Goal: Information Seeking & Learning: Learn about a topic

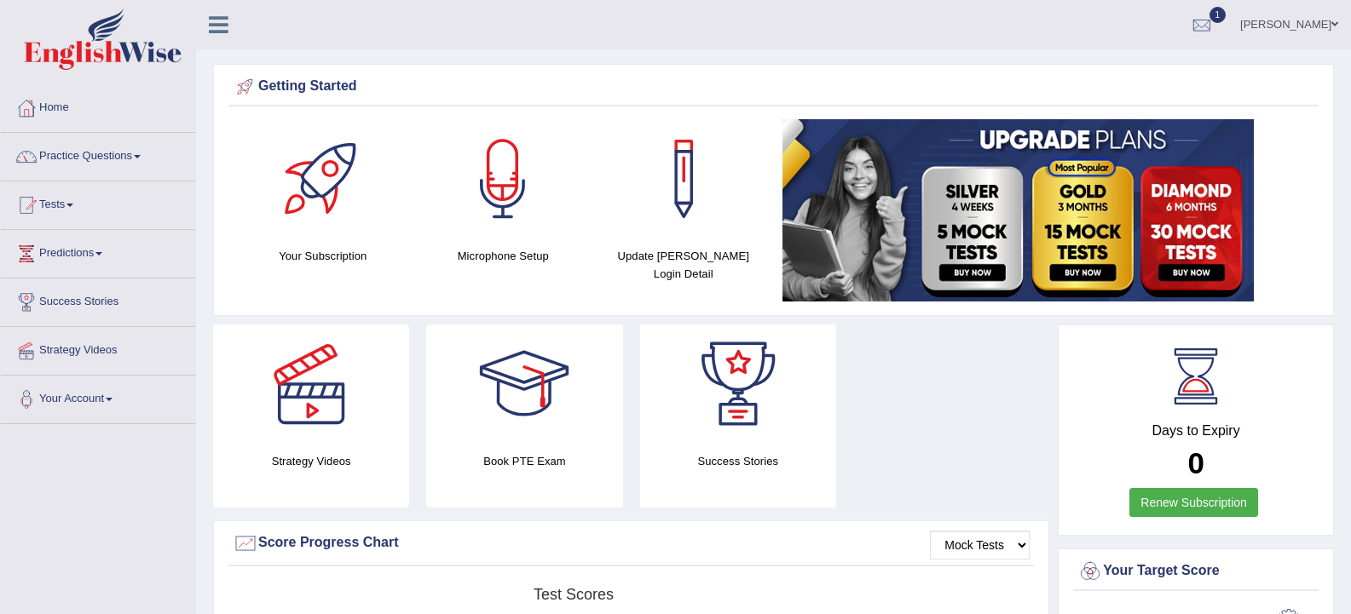
click at [1178, 425] on h4 "Days to Expiry" at bounding box center [1195, 431] width 237 height 15
click at [1187, 470] on b "0" at bounding box center [1195, 463] width 16 height 33
click at [117, 153] on link "Practice Questions" at bounding box center [98, 154] width 194 height 43
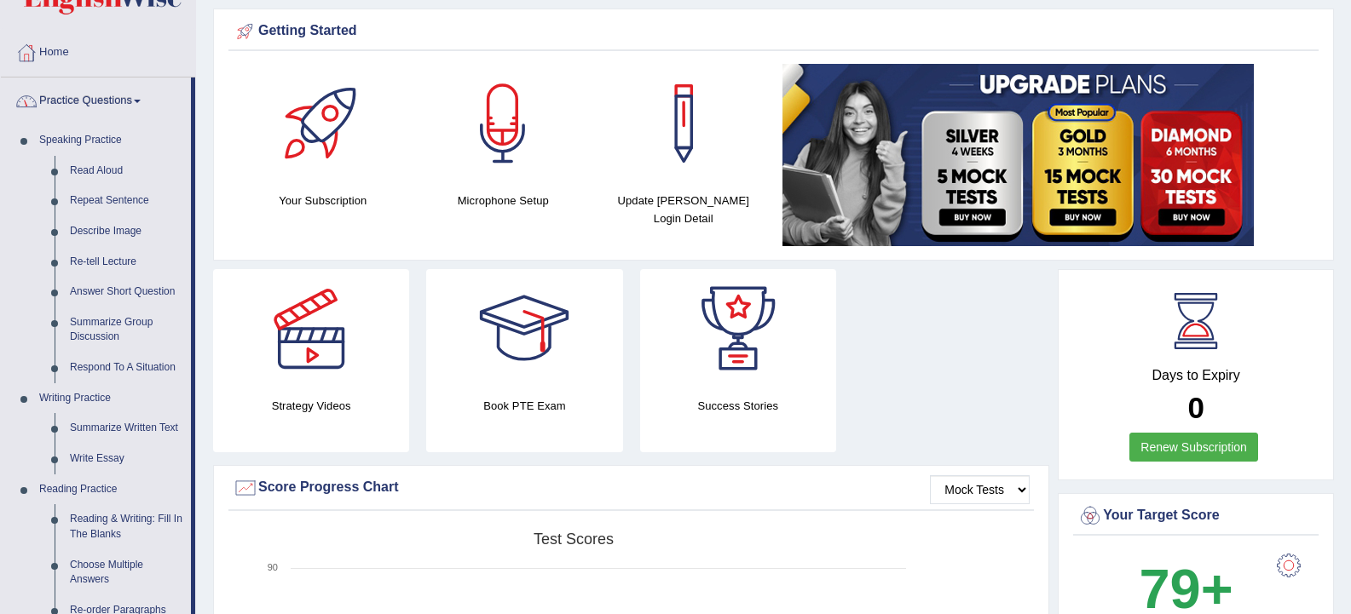
scroll to position [85, 0]
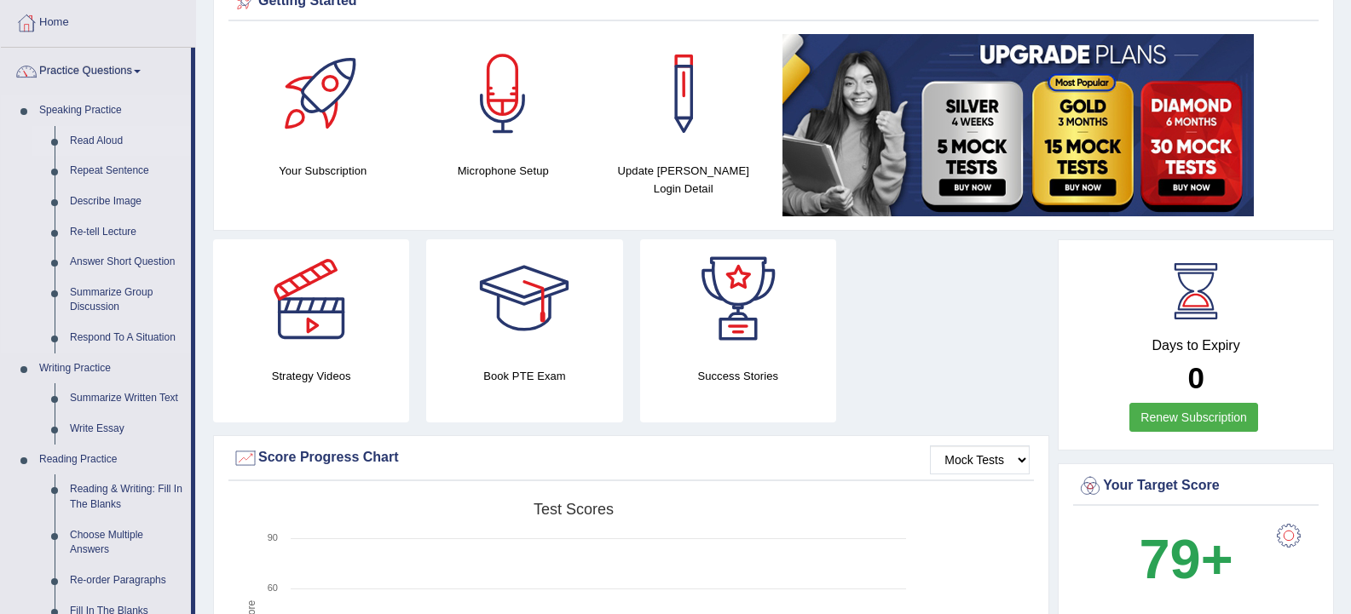
click at [107, 142] on link "Read Aloud" at bounding box center [126, 141] width 129 height 31
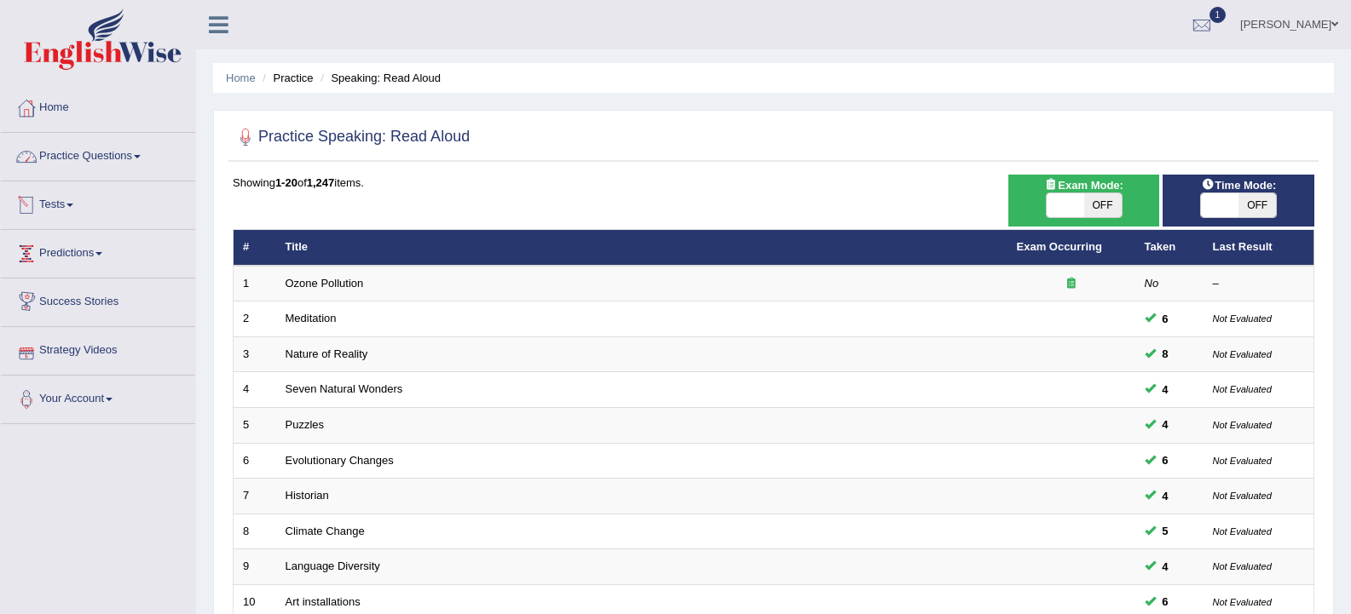
click at [112, 160] on link "Practice Questions" at bounding box center [98, 154] width 194 height 43
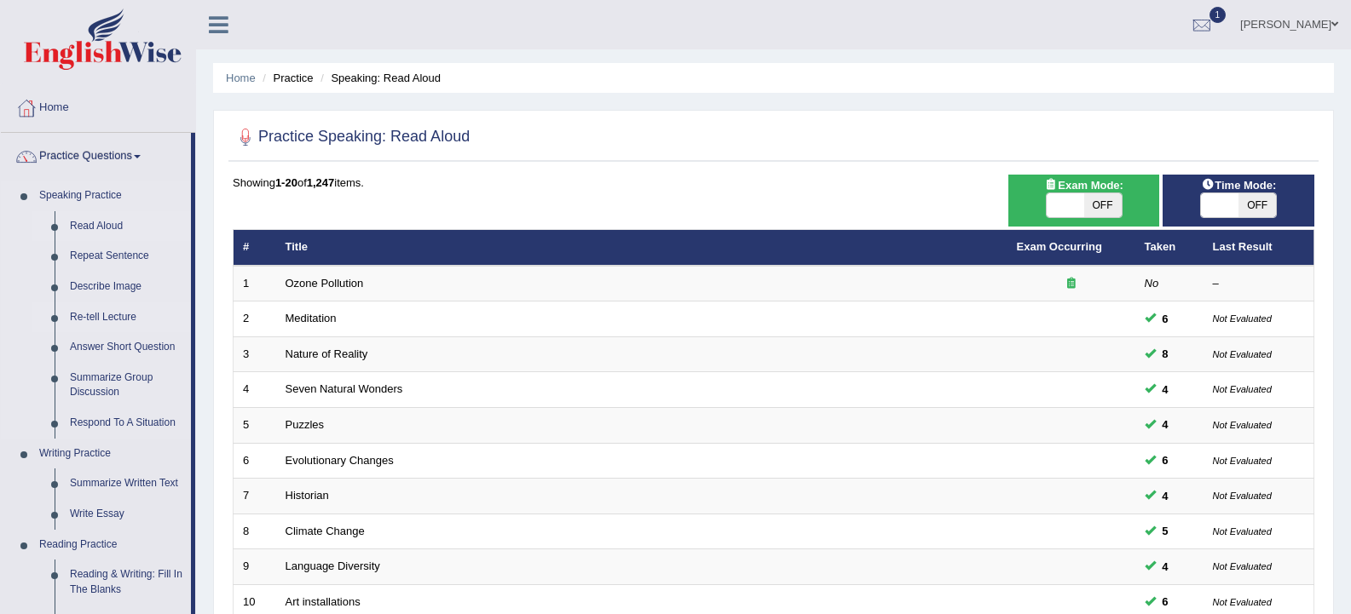
click at [113, 318] on link "Re-tell Lecture" at bounding box center [126, 318] width 129 height 31
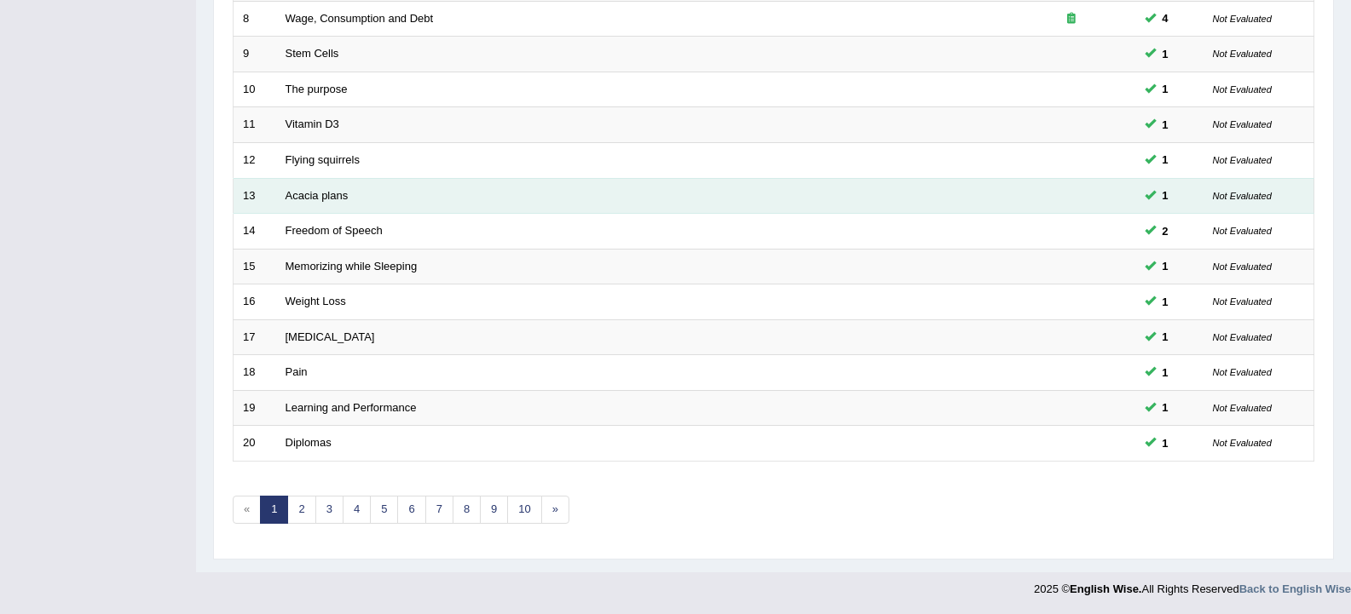
scroll to position [514, 0]
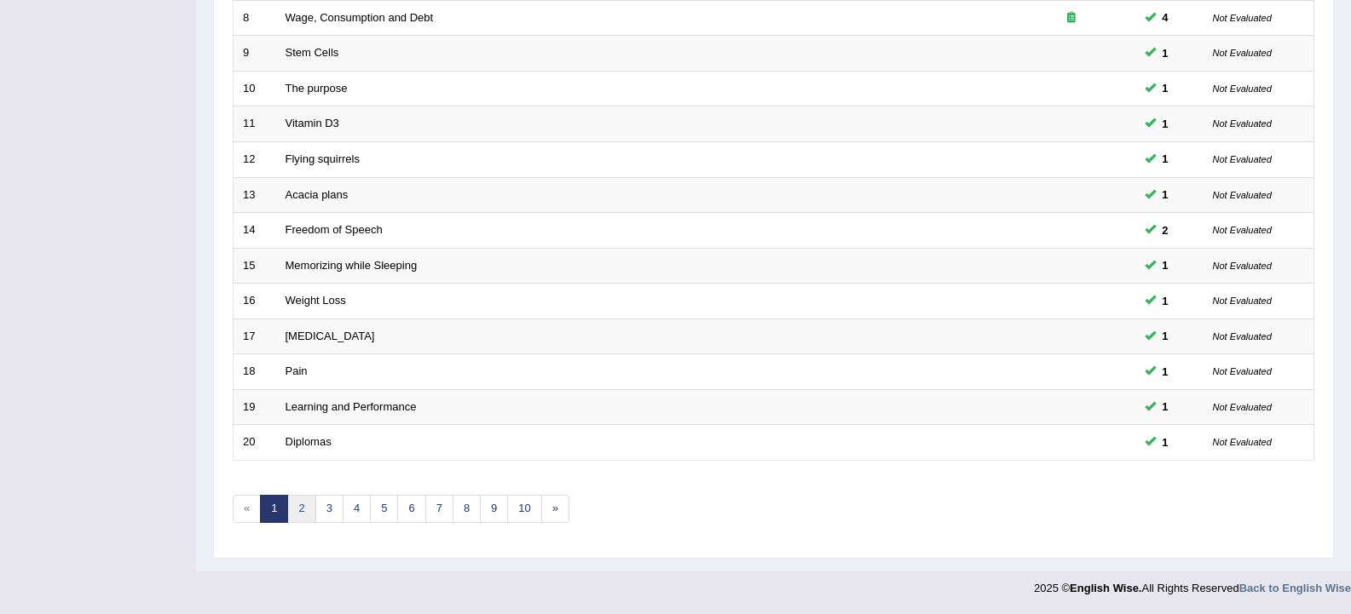
click at [311, 502] on link "2" at bounding box center [301, 509] width 28 height 28
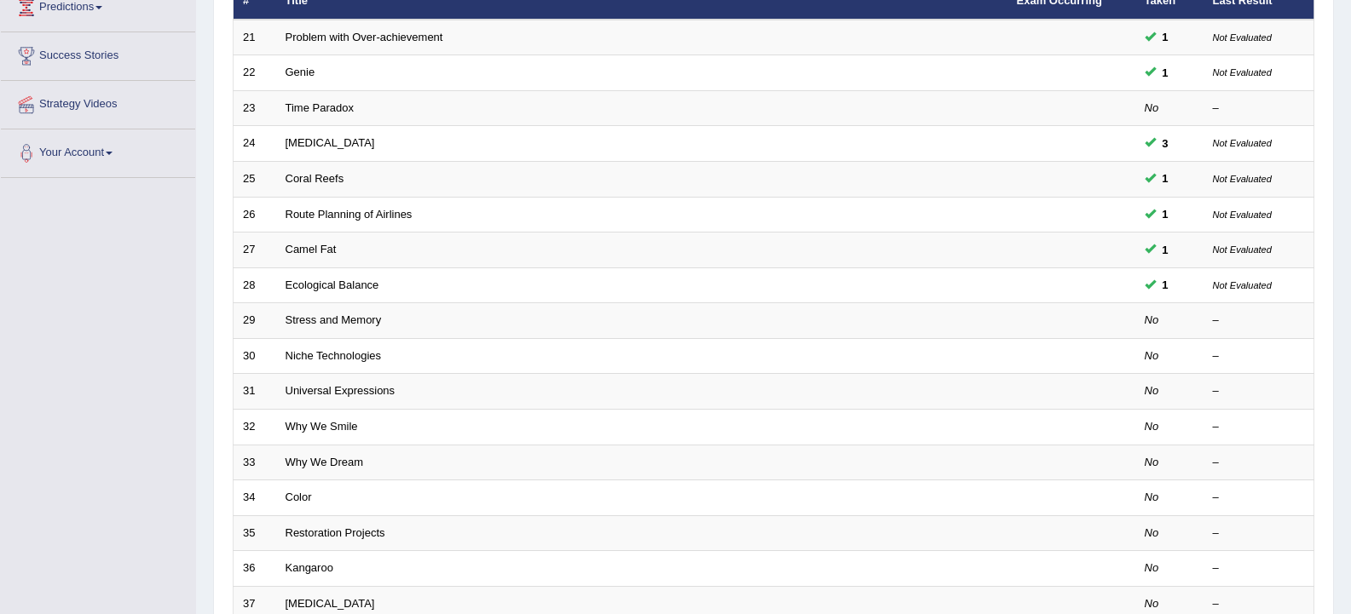
scroll to position [256, 0]
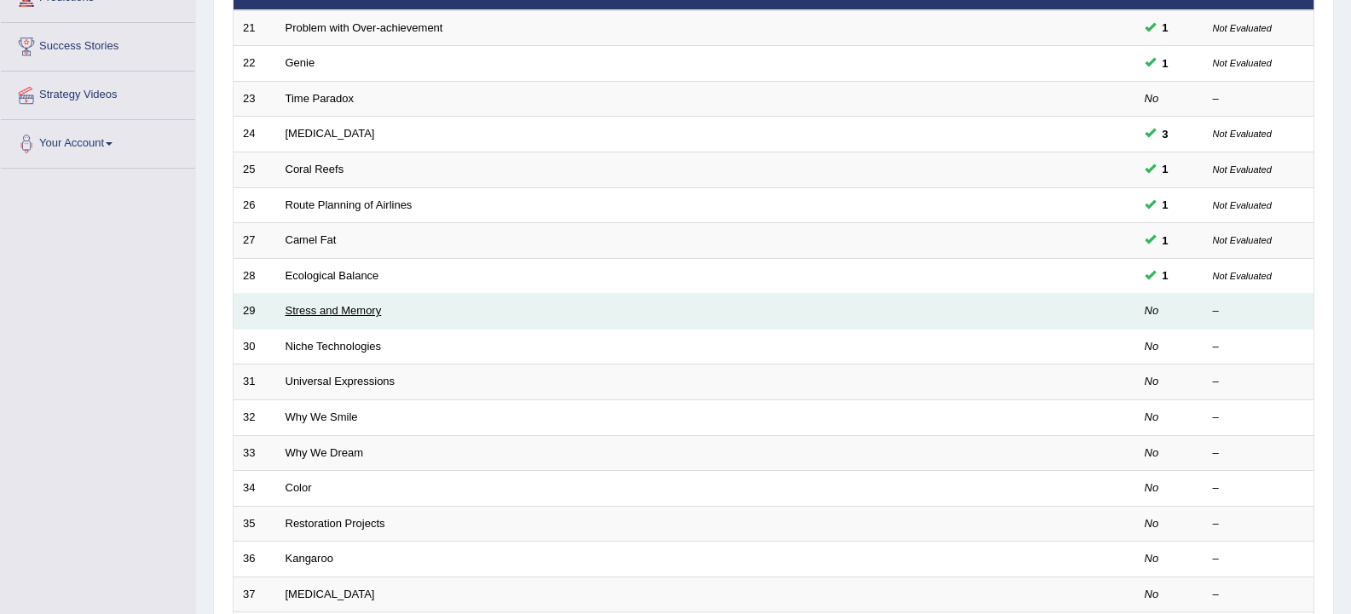
click at [326, 311] on link "Stress and Memory" at bounding box center [333, 310] width 96 height 13
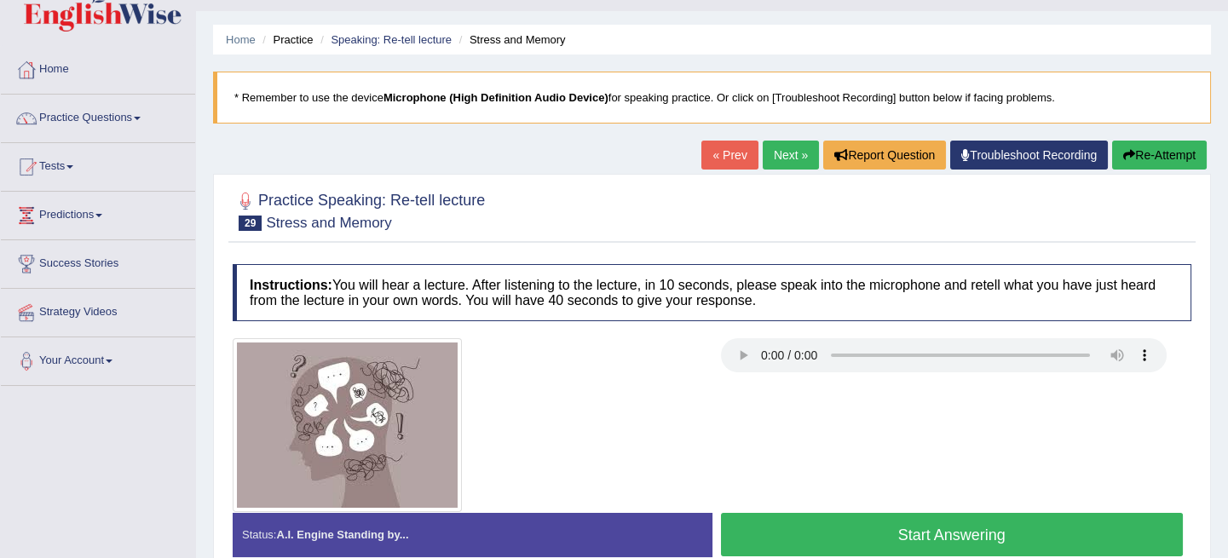
scroll to position [77, 0]
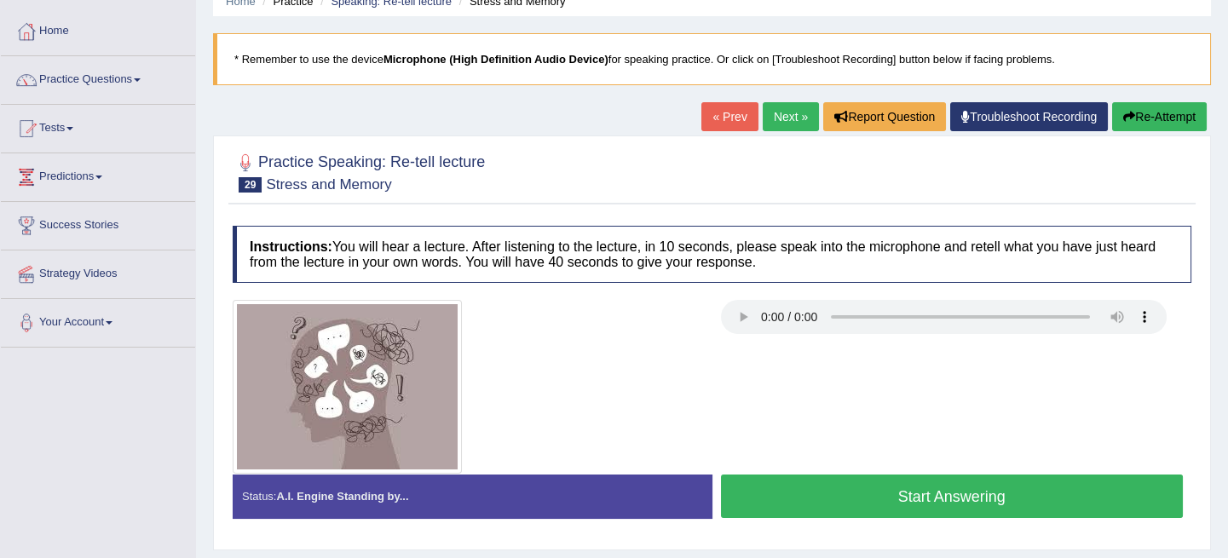
click at [1075, 430] on div at bounding box center [712, 387] width 976 height 174
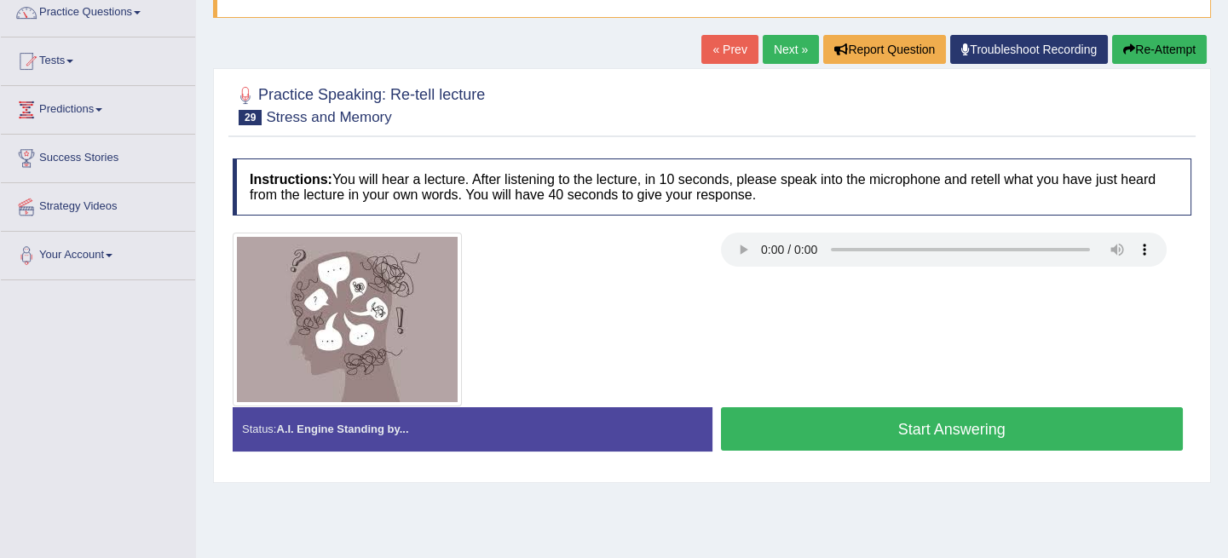
scroll to position [154, 0]
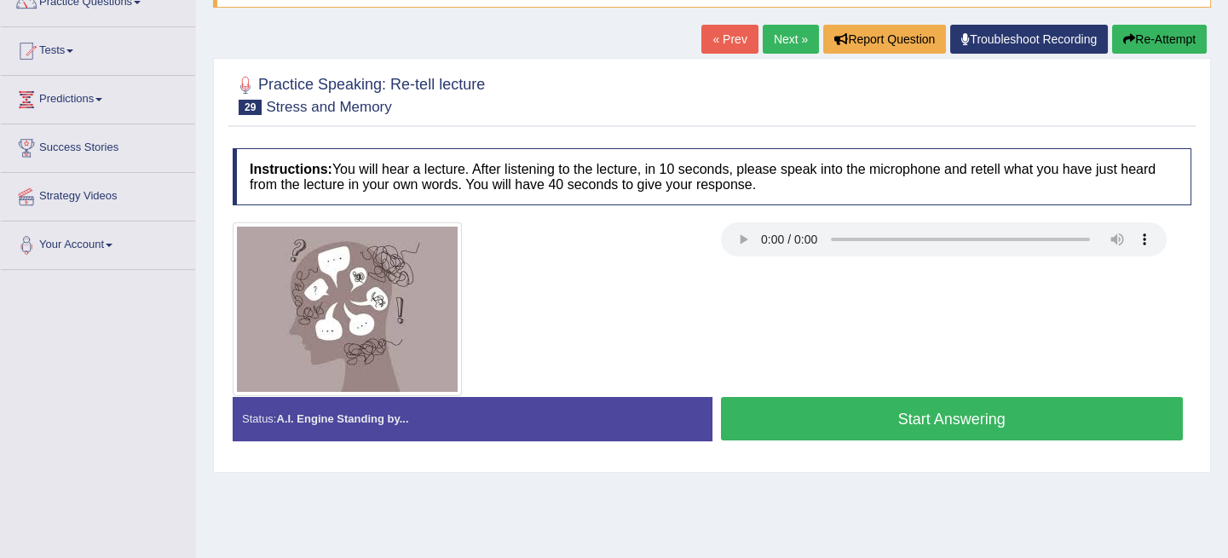
click at [869, 411] on button "Start Answering" at bounding box center [952, 418] width 463 height 43
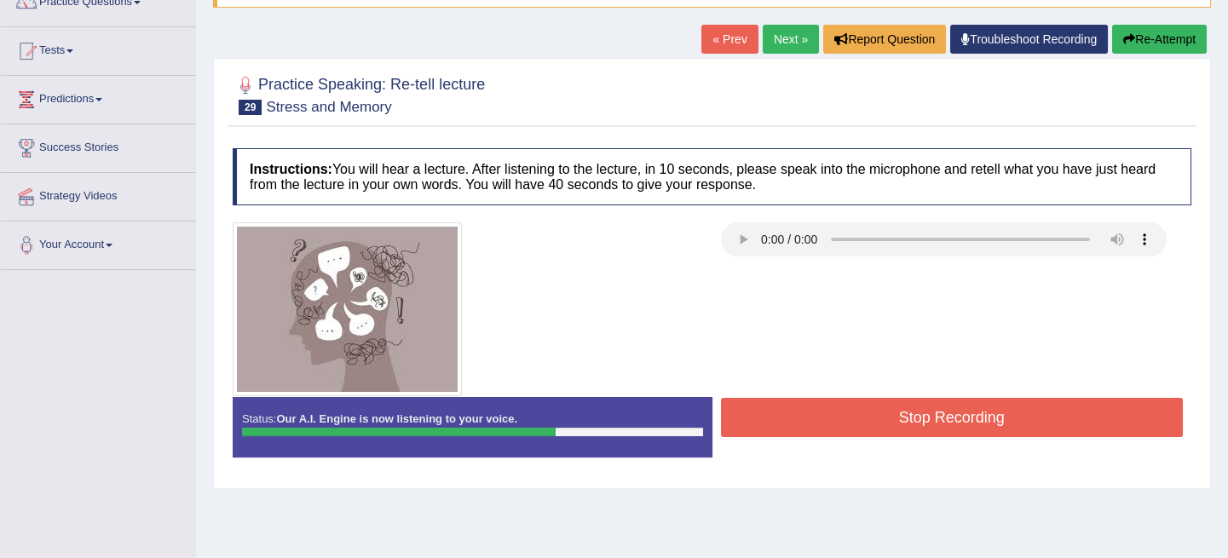
click at [924, 405] on button "Stop Recording" at bounding box center [952, 417] width 463 height 39
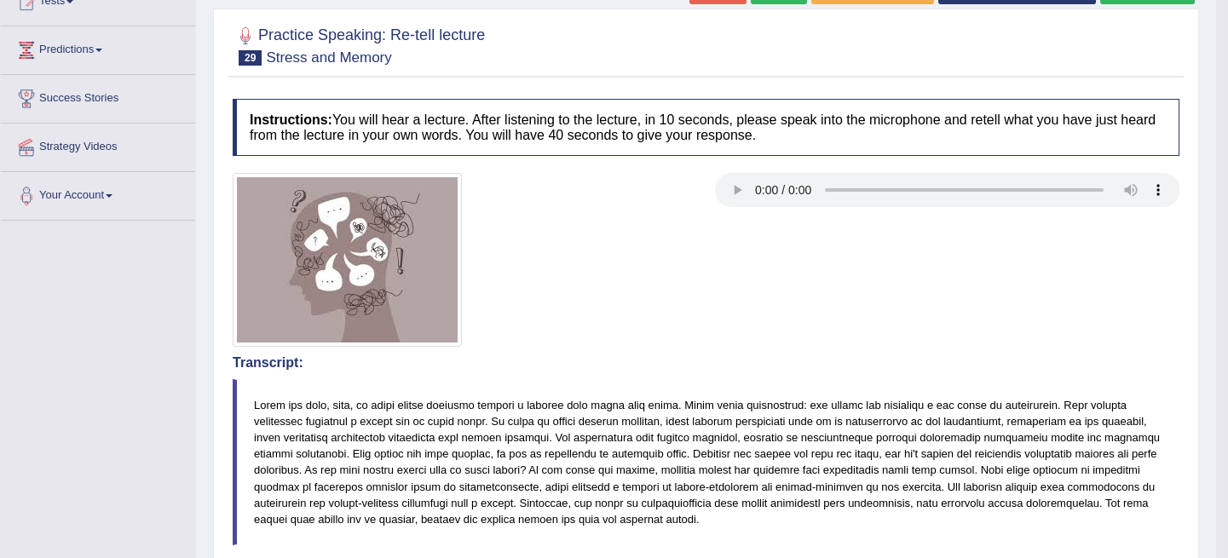
scroll to position [21, 0]
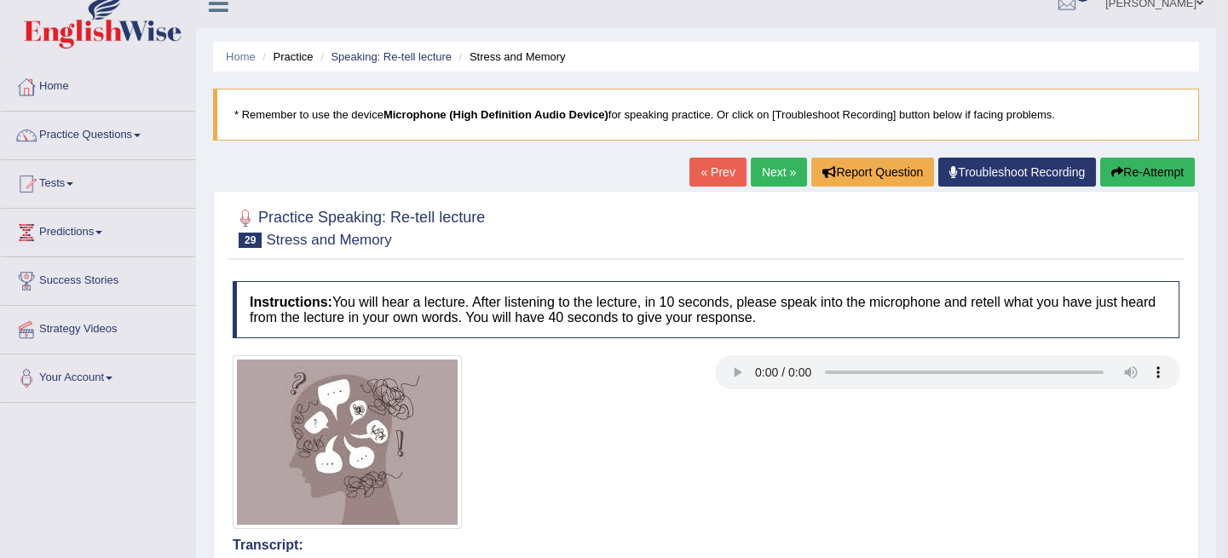
click at [763, 169] on link "Next »" at bounding box center [779, 172] width 56 height 29
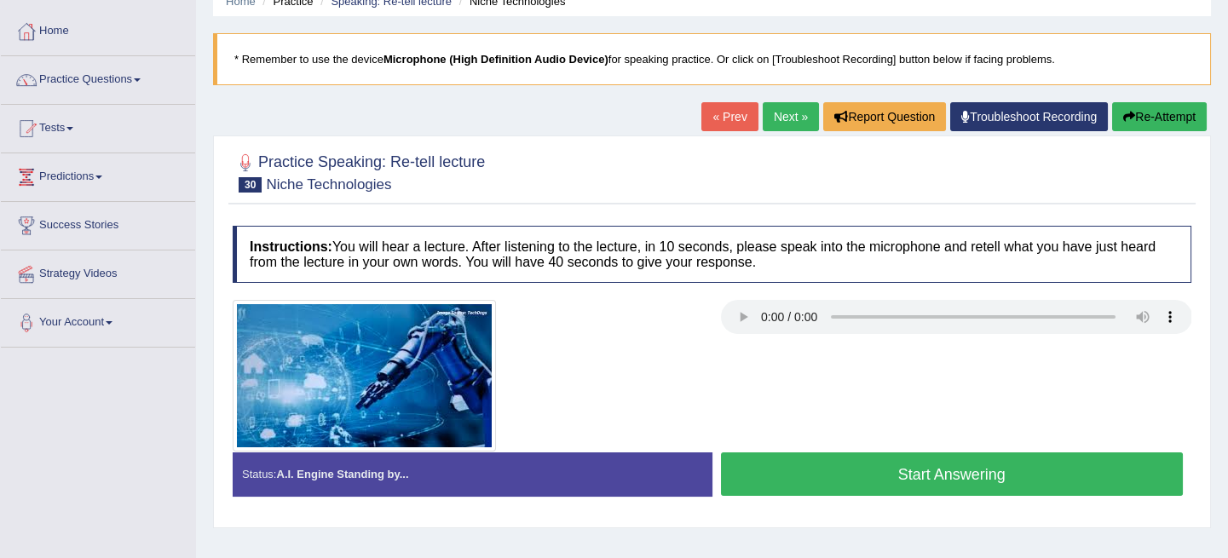
click at [800, 477] on button "Start Answering" at bounding box center [952, 474] width 463 height 43
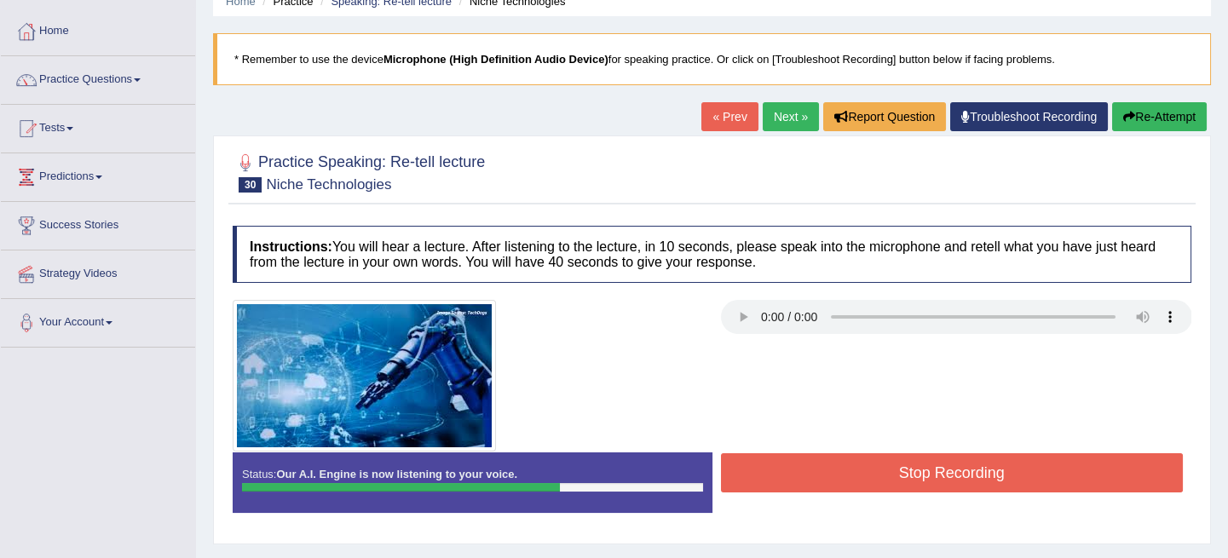
click at [833, 471] on button "Stop Recording" at bounding box center [952, 472] width 463 height 39
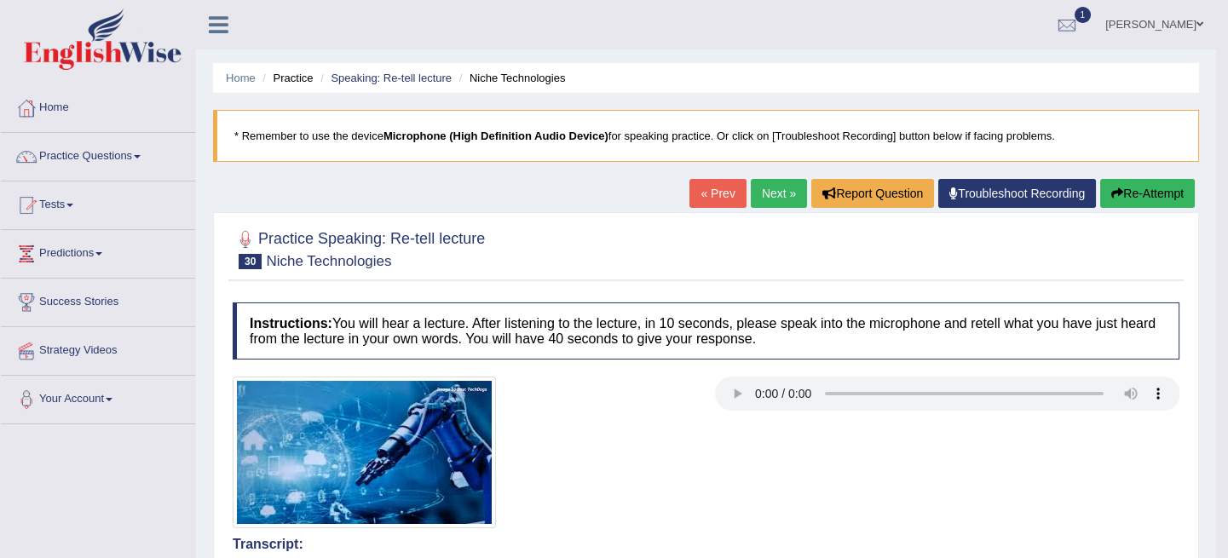
click at [1160, 185] on button "Re-Attempt" at bounding box center [1147, 193] width 95 height 29
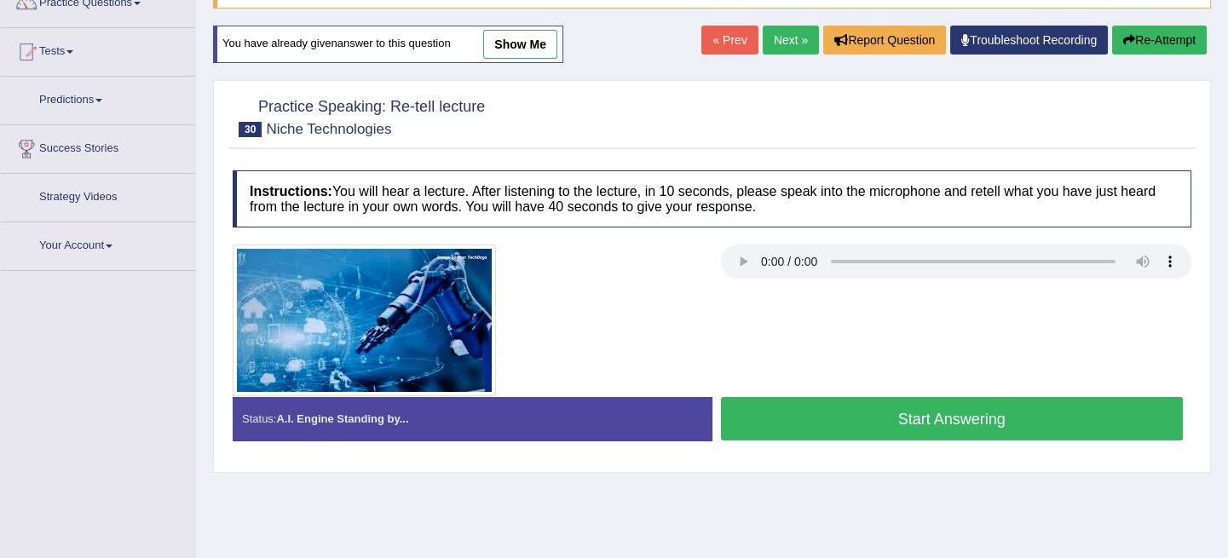
scroll to position [154, 0]
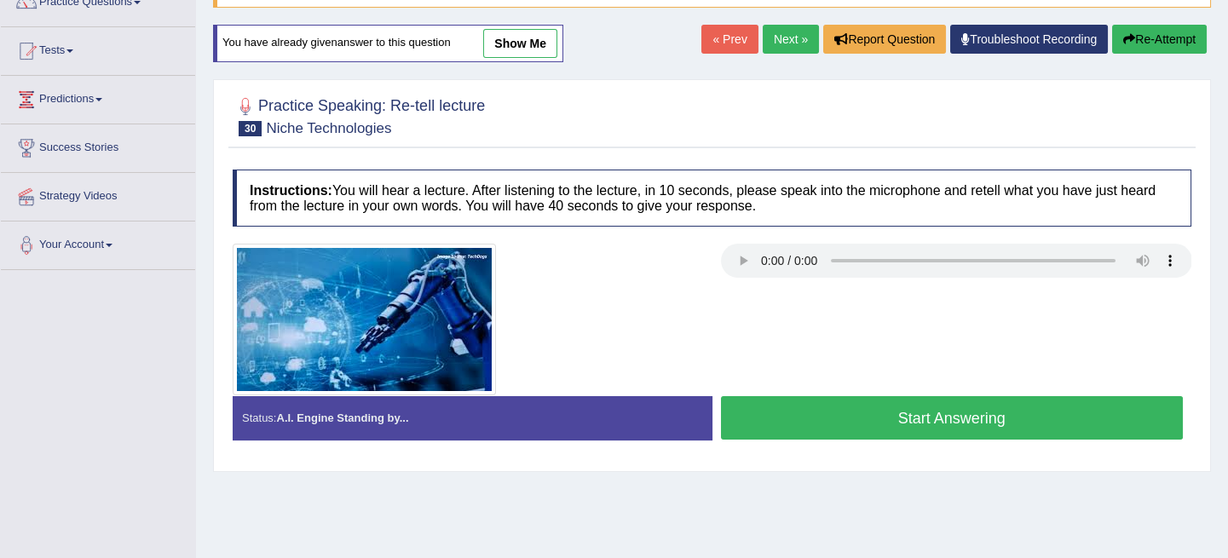
drag, startPoint x: 827, startPoint y: 417, endPoint x: 834, endPoint y: 407, distance: 11.6
click at [828, 417] on button "Start Answering" at bounding box center [952, 417] width 463 height 43
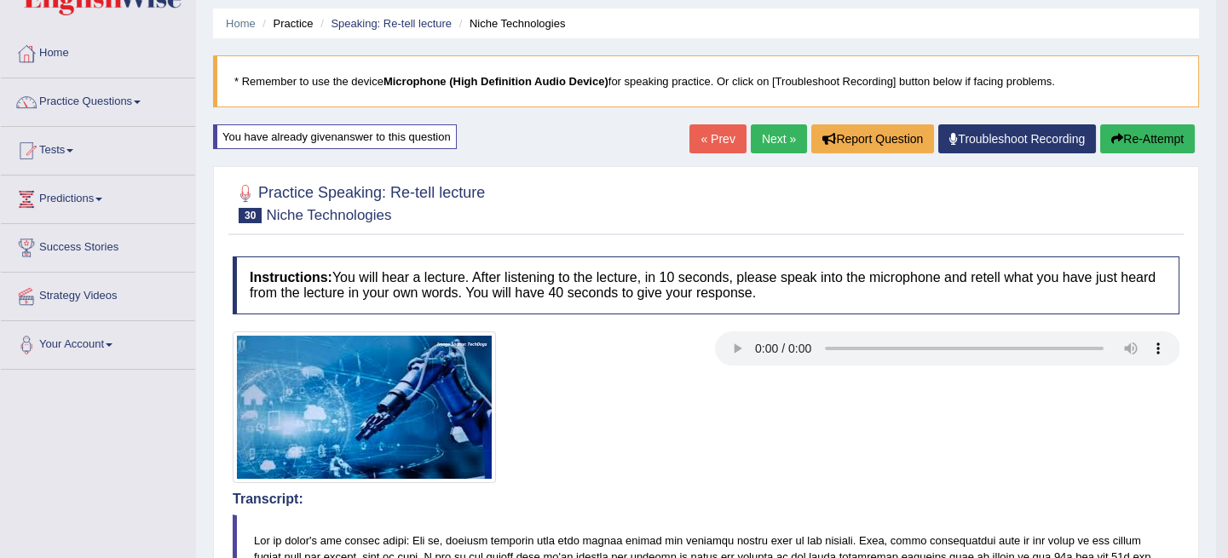
scroll to position [53, 0]
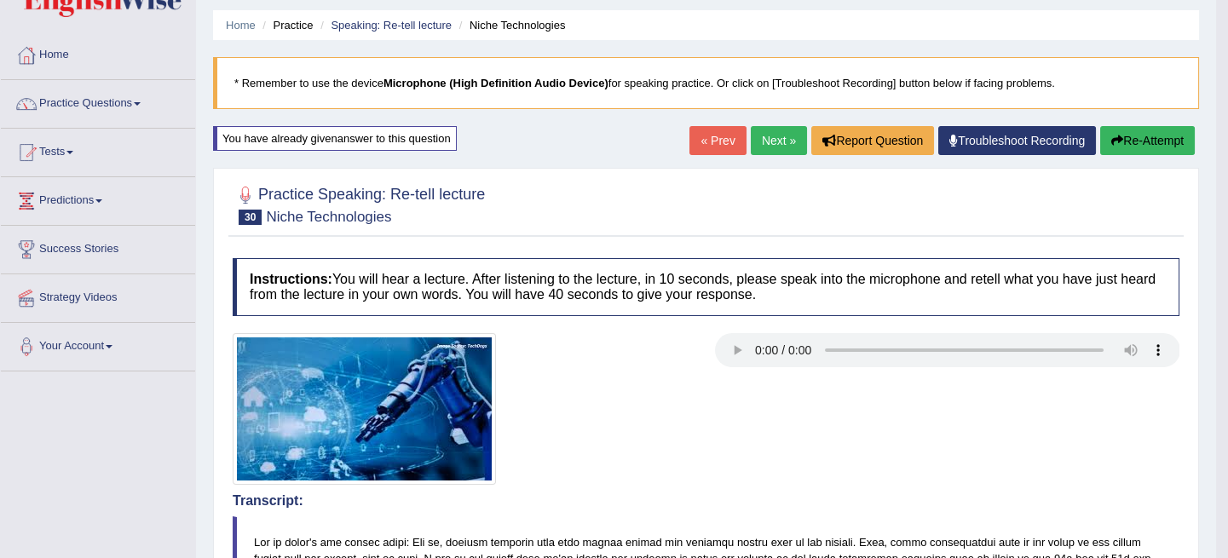
click at [764, 145] on link "Next »" at bounding box center [779, 140] width 56 height 29
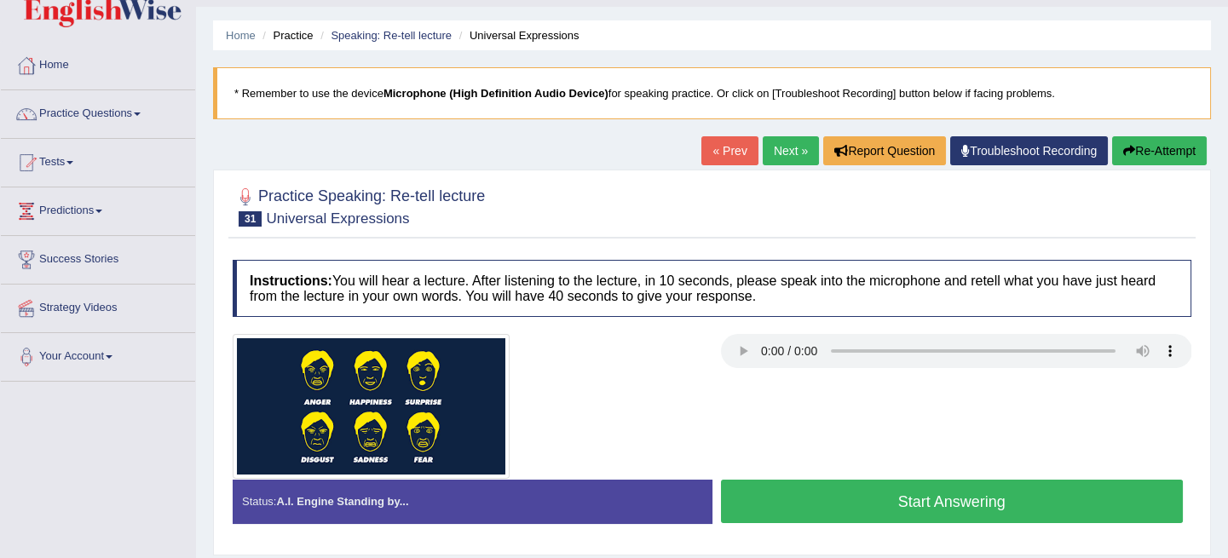
scroll to position [77, 0]
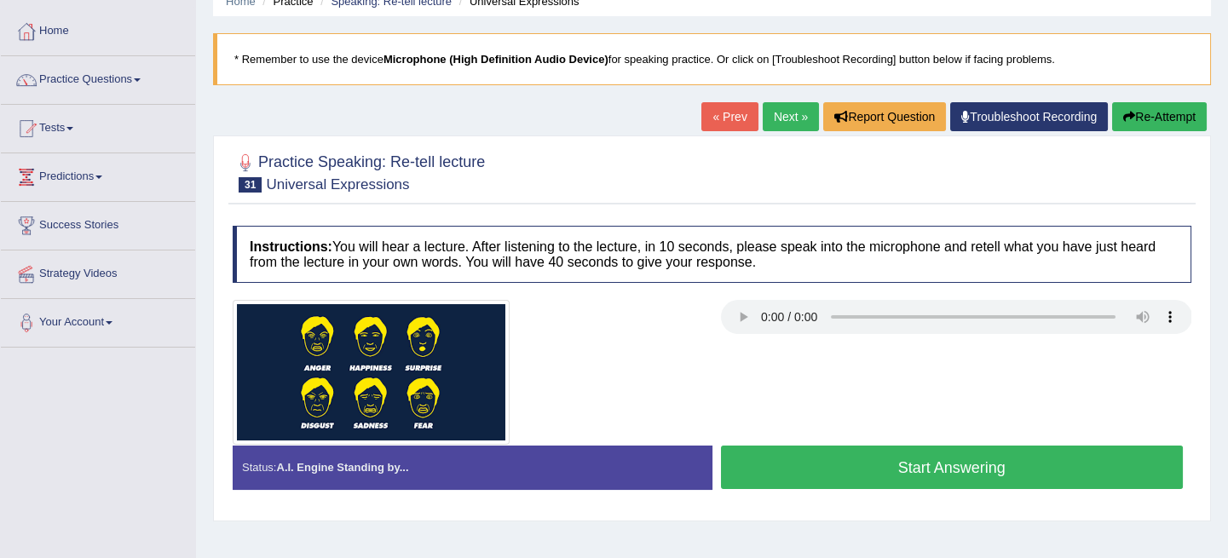
click at [848, 455] on button "Start Answering" at bounding box center [952, 467] width 463 height 43
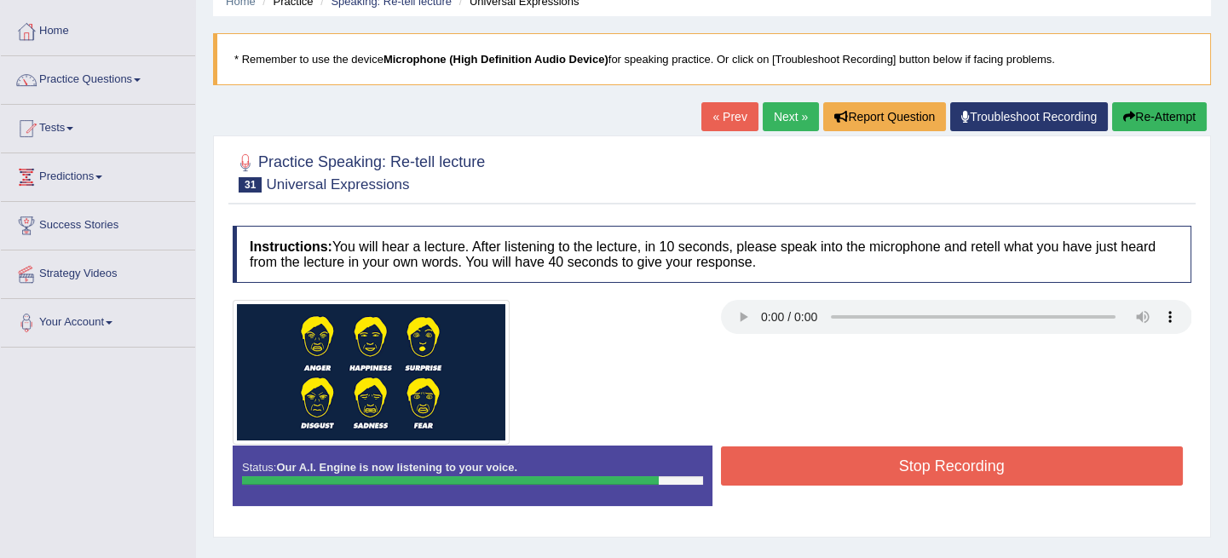
click at [924, 454] on button "Stop Recording" at bounding box center [952, 466] width 463 height 39
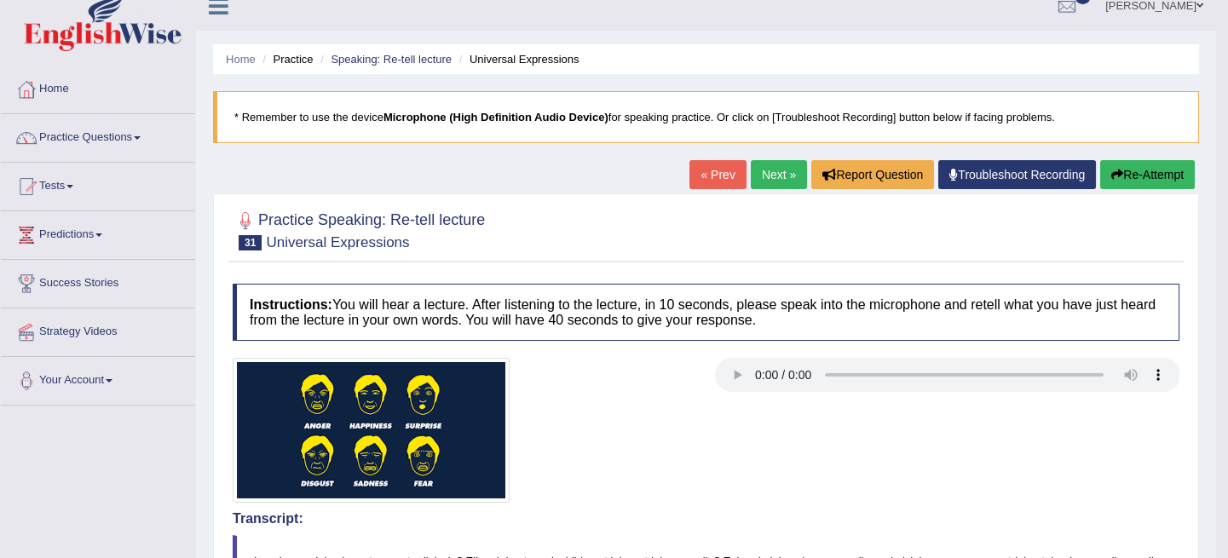
scroll to position [0, 0]
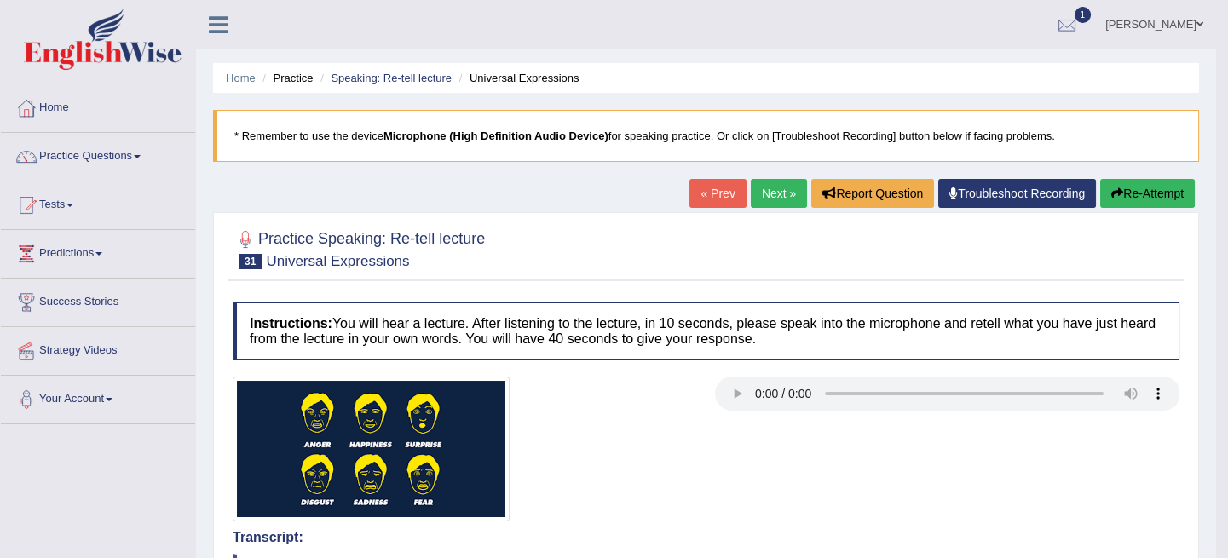
click at [767, 202] on link "Next »" at bounding box center [779, 193] width 56 height 29
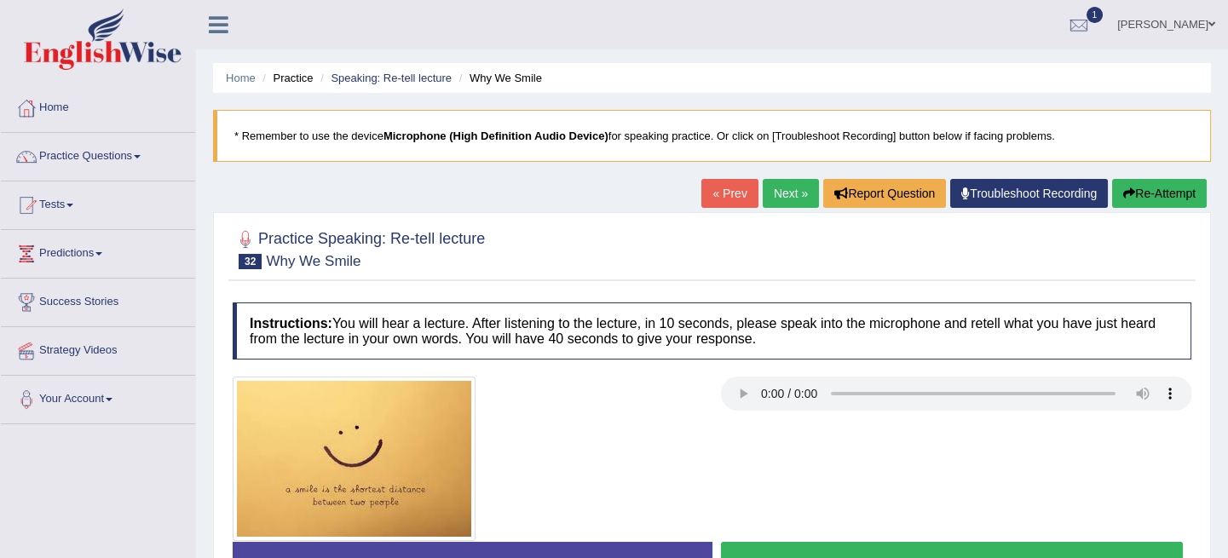
scroll to position [77, 0]
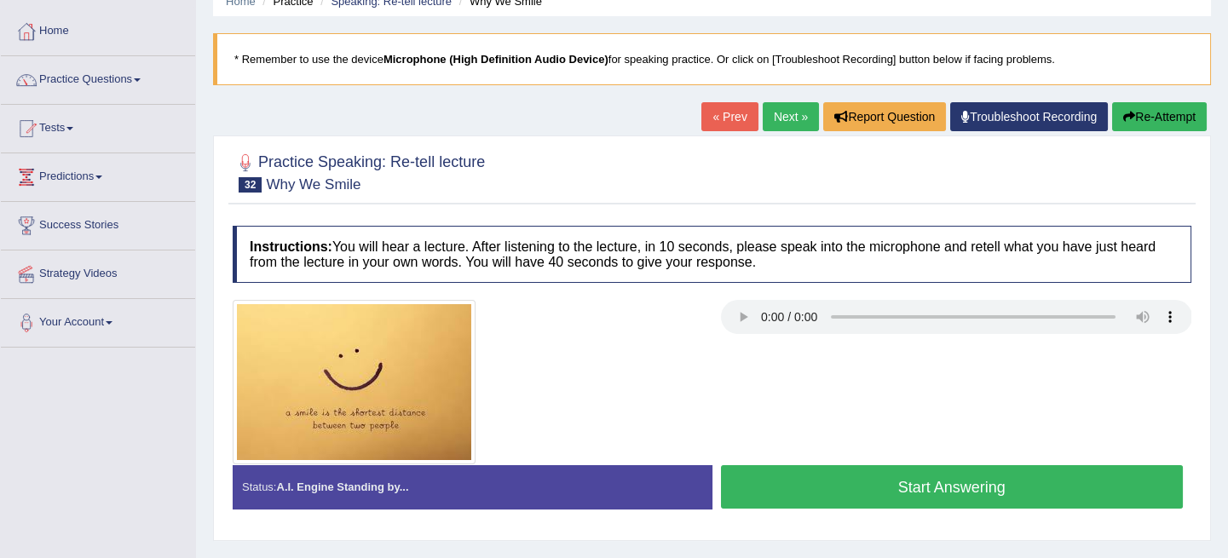
click at [867, 486] on button "Start Answering" at bounding box center [952, 486] width 463 height 43
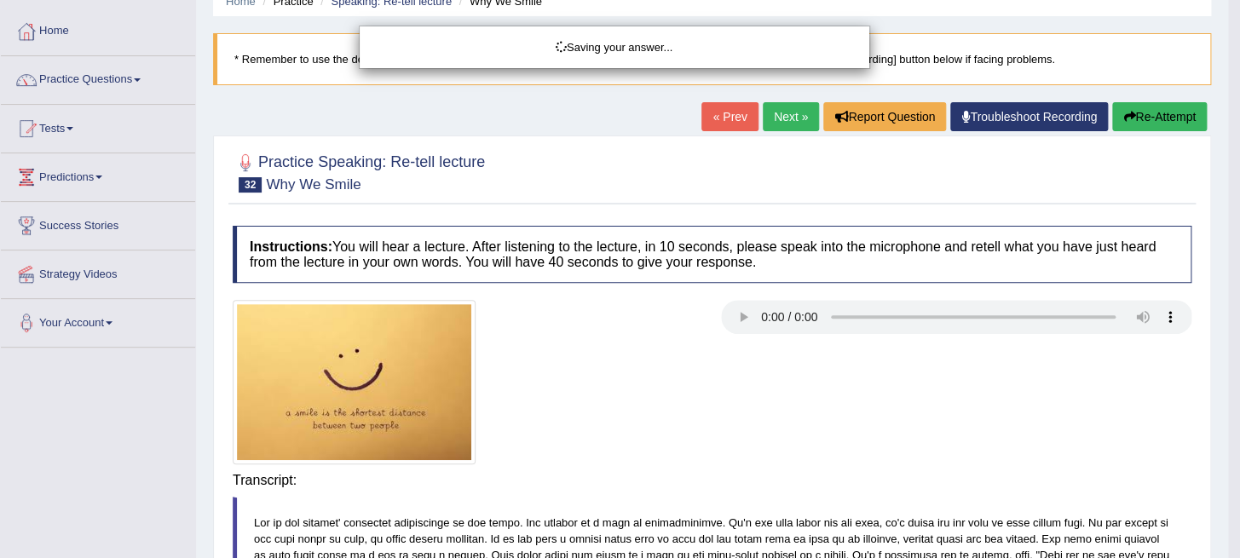
click at [905, 486] on div "Saving your answer..." at bounding box center [620, 279] width 1240 height 558
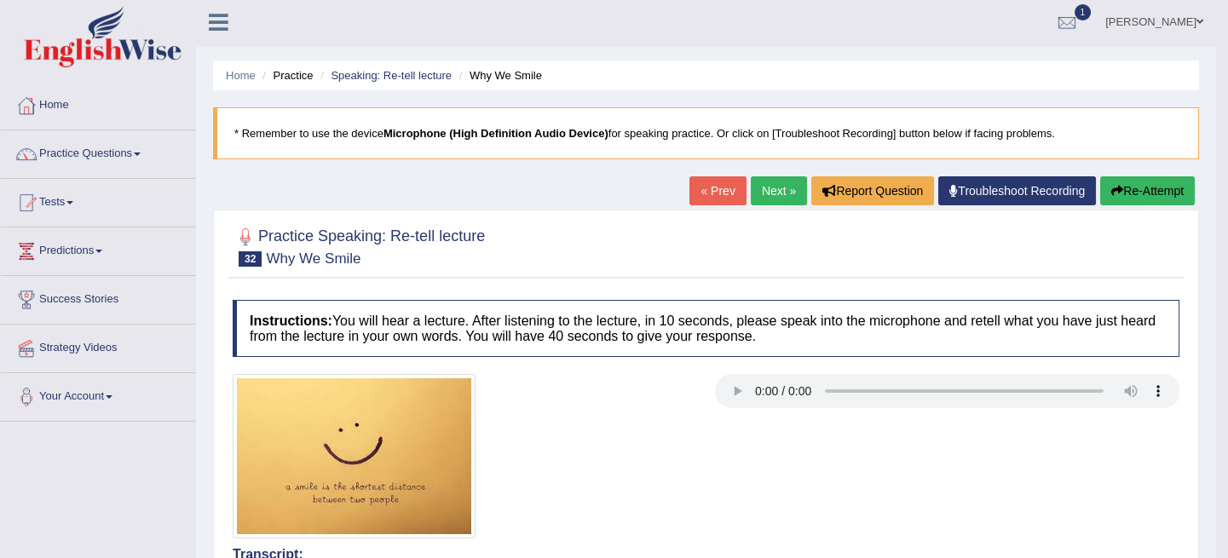
scroll to position [0, 0]
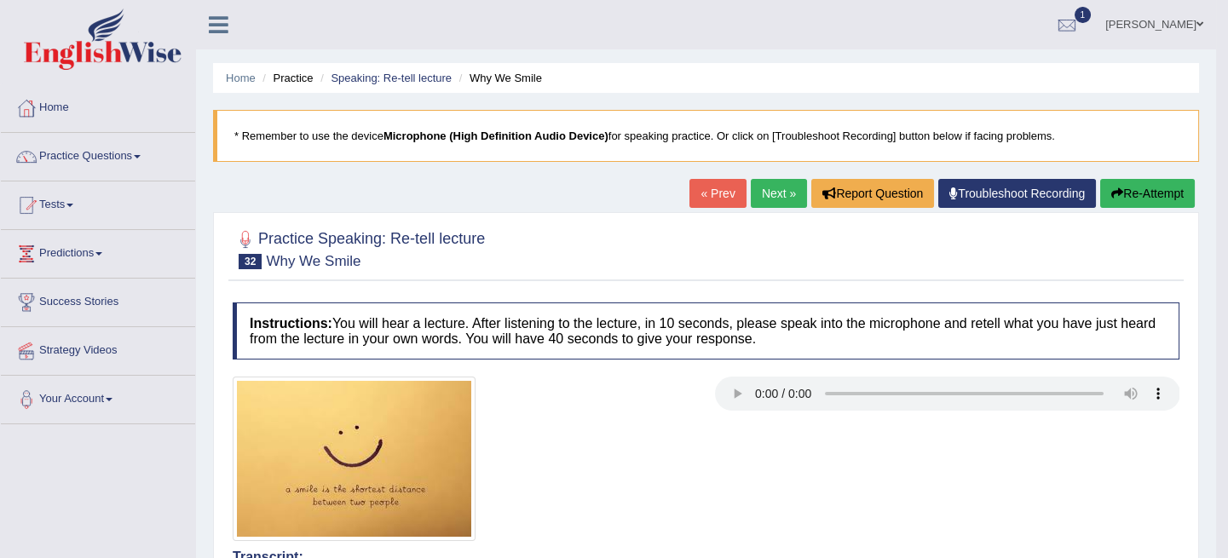
click at [775, 187] on link "Next »" at bounding box center [779, 193] width 56 height 29
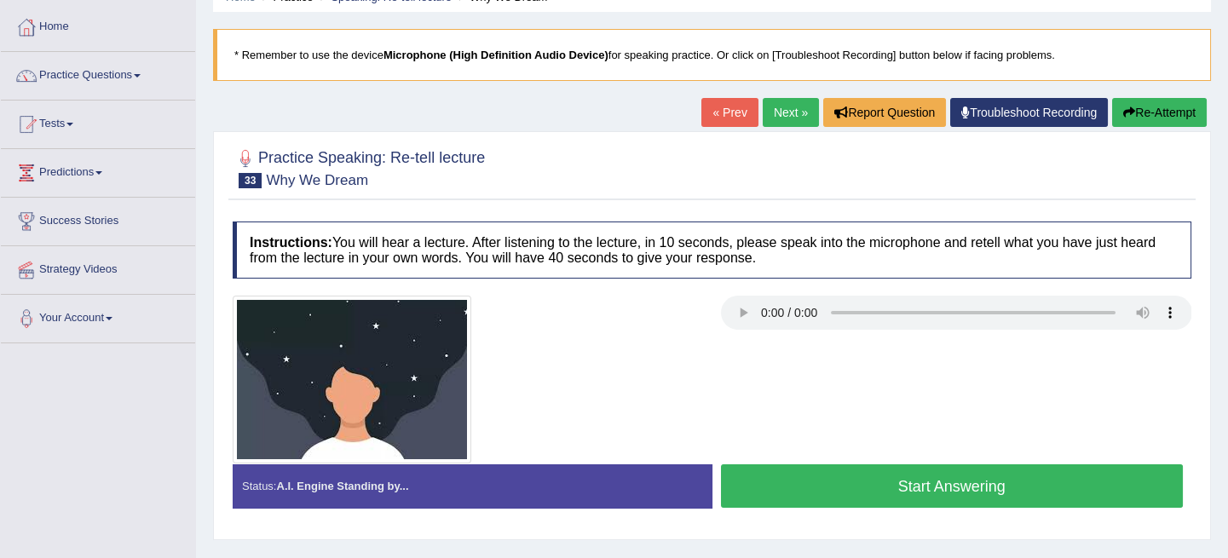
scroll to position [154, 0]
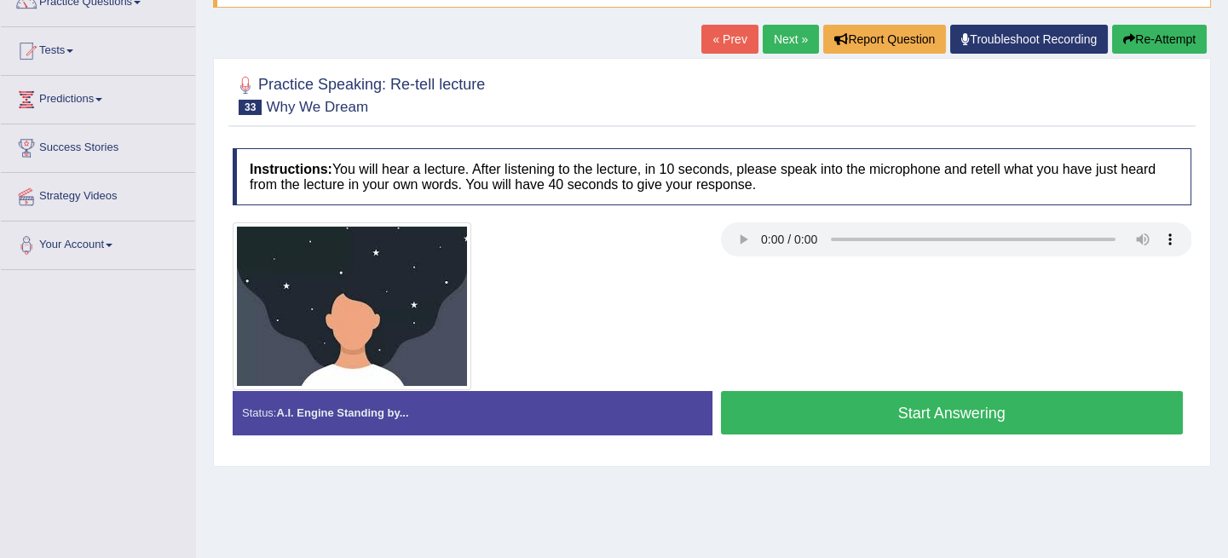
click at [870, 401] on button "Start Answering" at bounding box center [952, 412] width 463 height 43
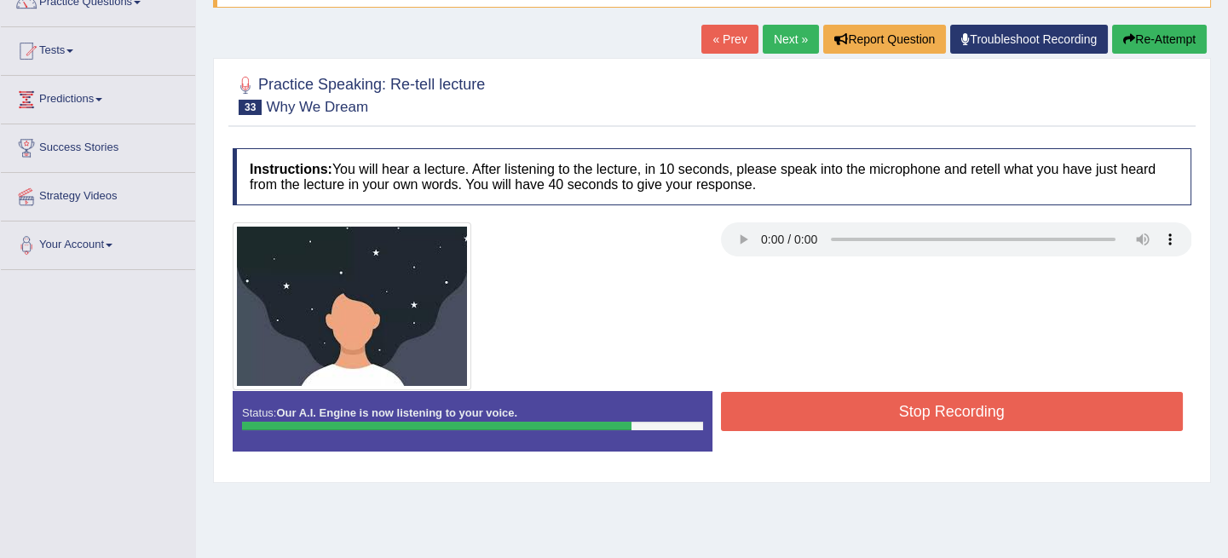
click at [824, 416] on button "Stop Recording" at bounding box center [952, 411] width 463 height 39
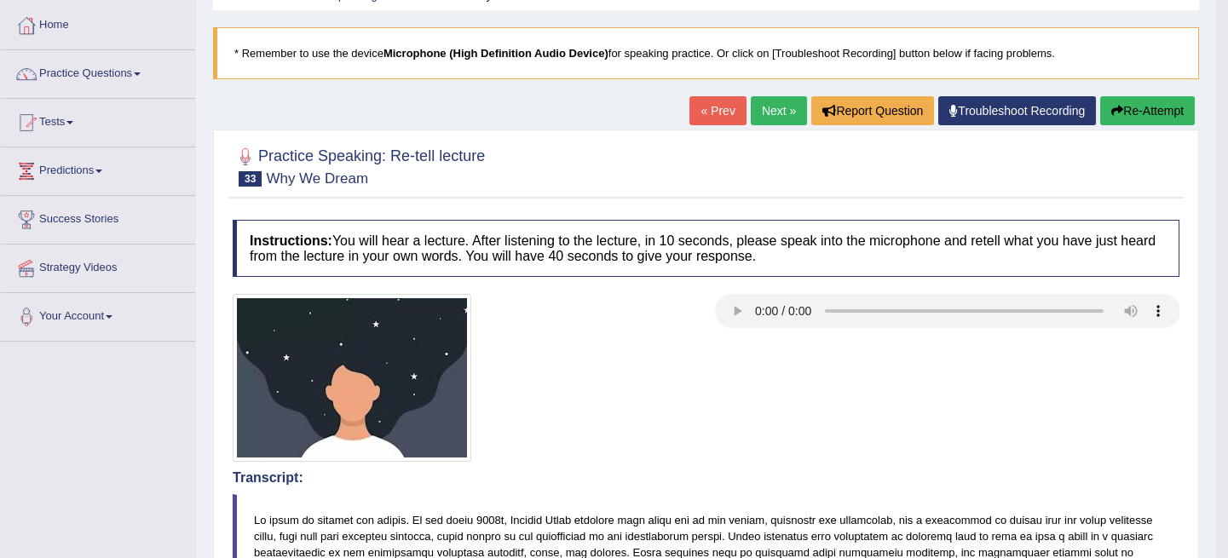
scroll to position [77, 0]
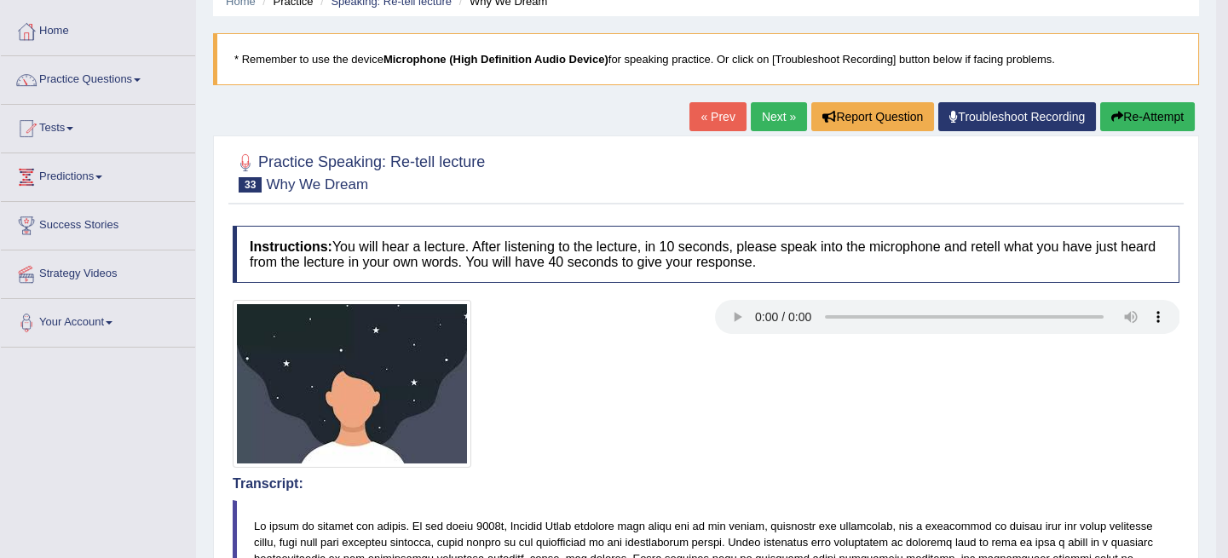
click at [1123, 111] on button "Re-Attempt" at bounding box center [1147, 116] width 95 height 29
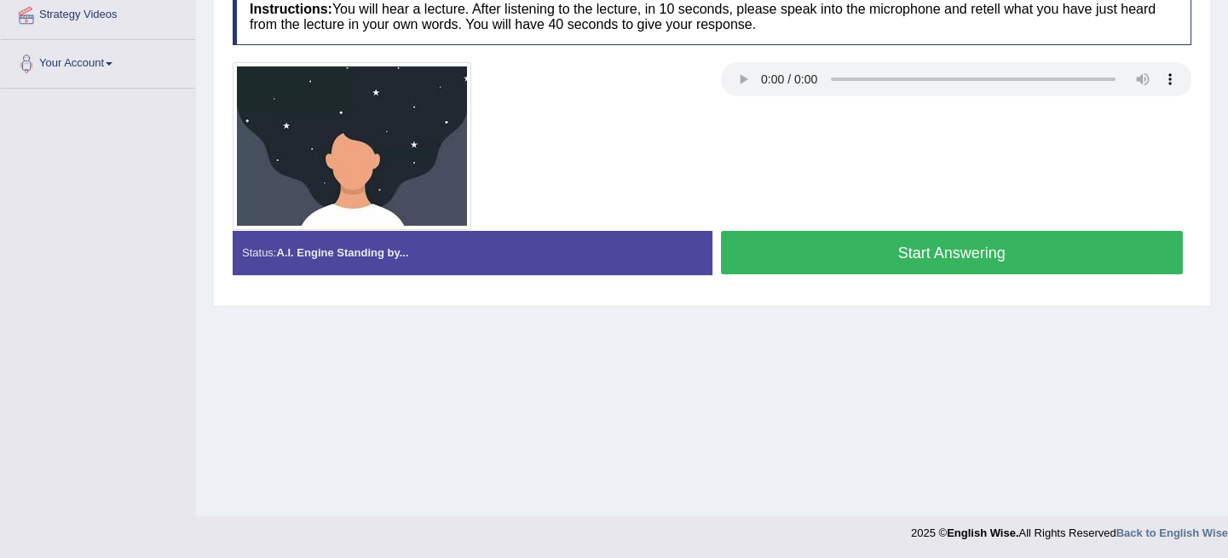
click at [862, 250] on button "Start Answering" at bounding box center [952, 252] width 463 height 43
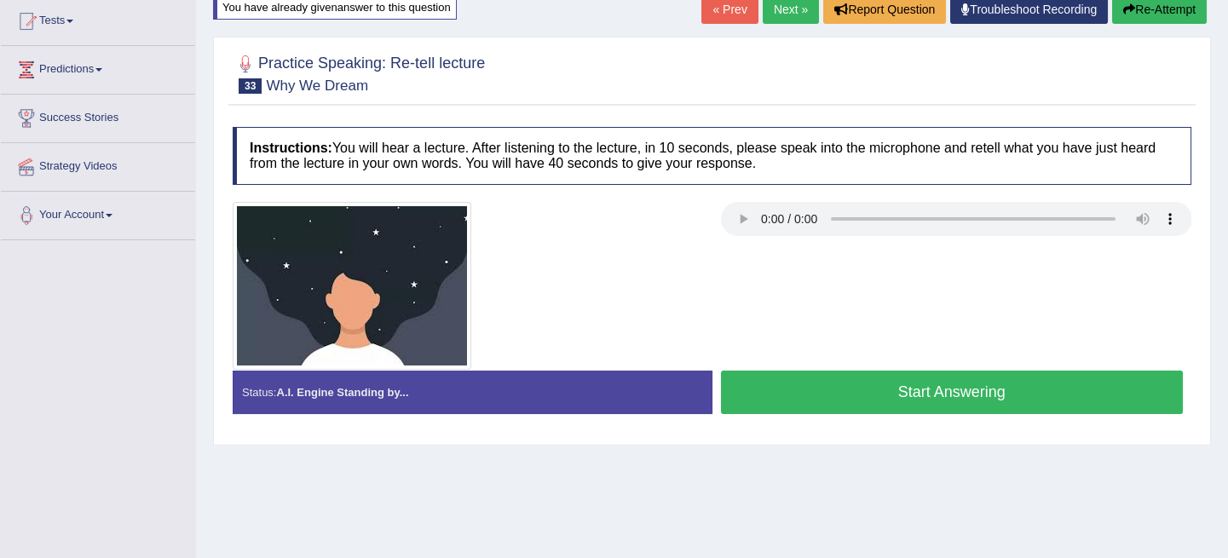
scroll to position [181, 0]
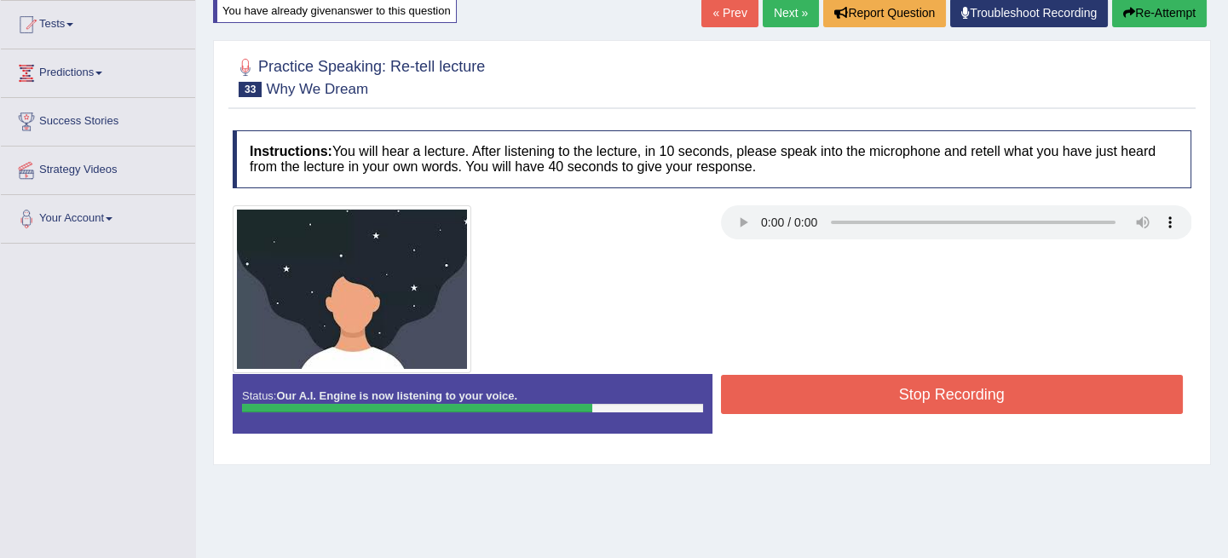
click at [895, 394] on button "Stop Recording" at bounding box center [952, 394] width 463 height 39
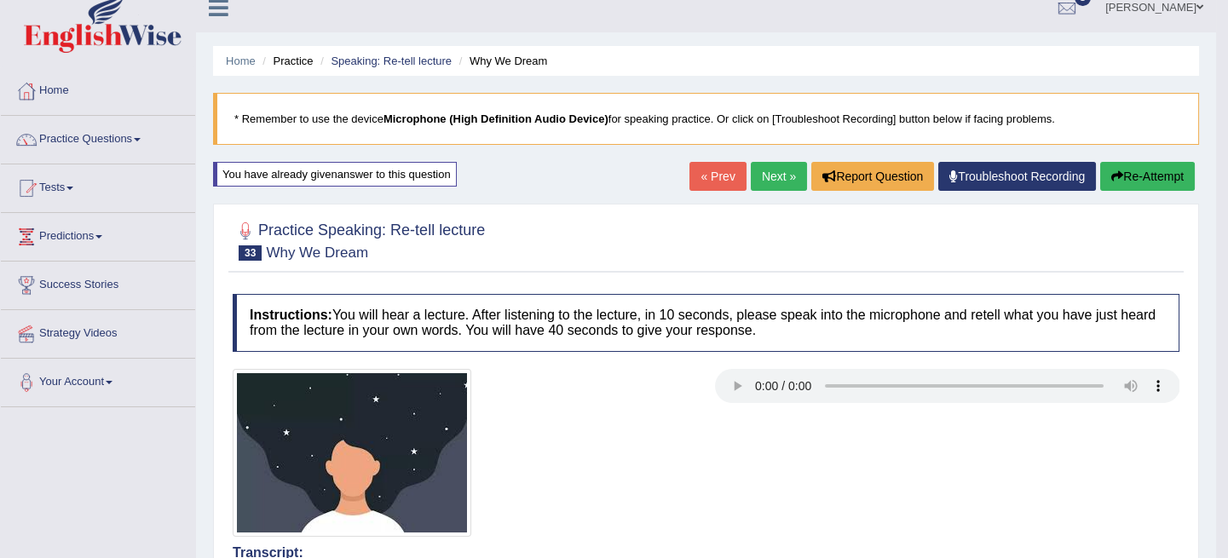
scroll to position [0, 0]
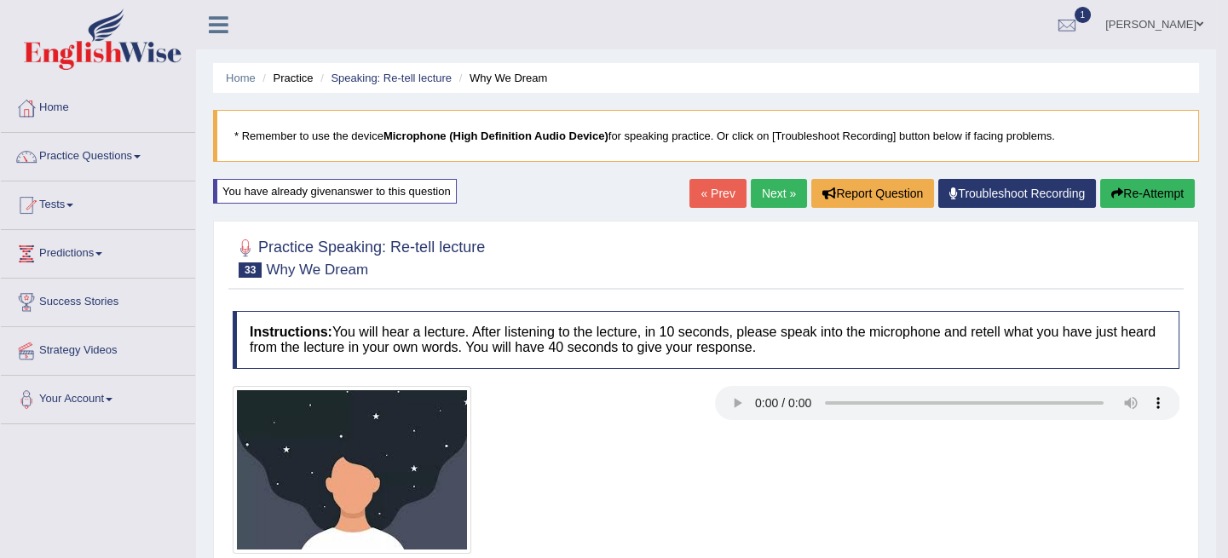
click at [756, 195] on link "Next »" at bounding box center [779, 193] width 56 height 29
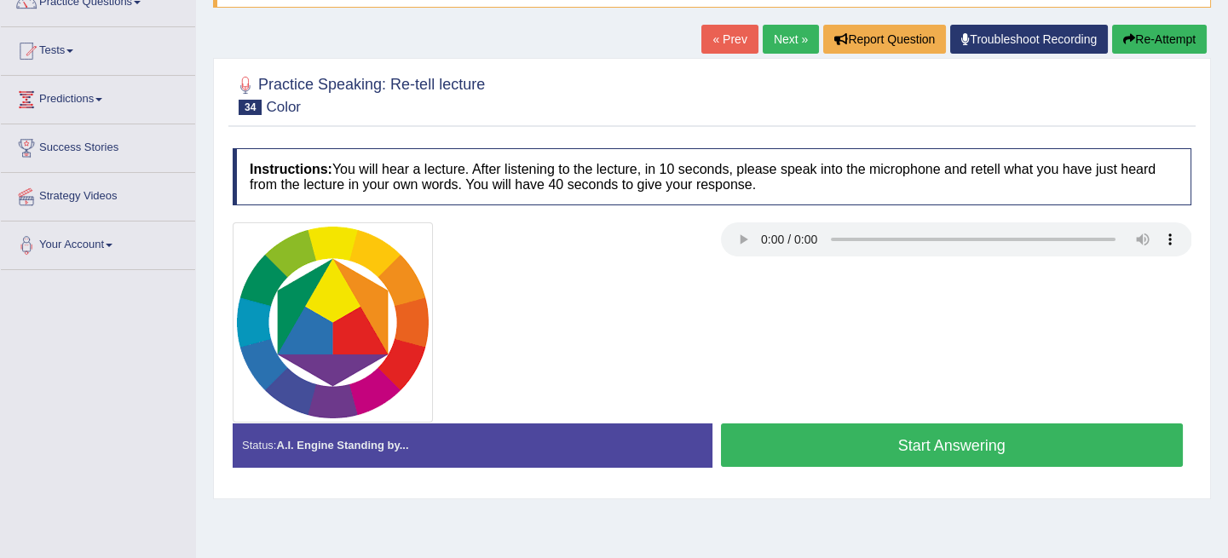
click at [870, 456] on button "Start Answering" at bounding box center [952, 445] width 463 height 43
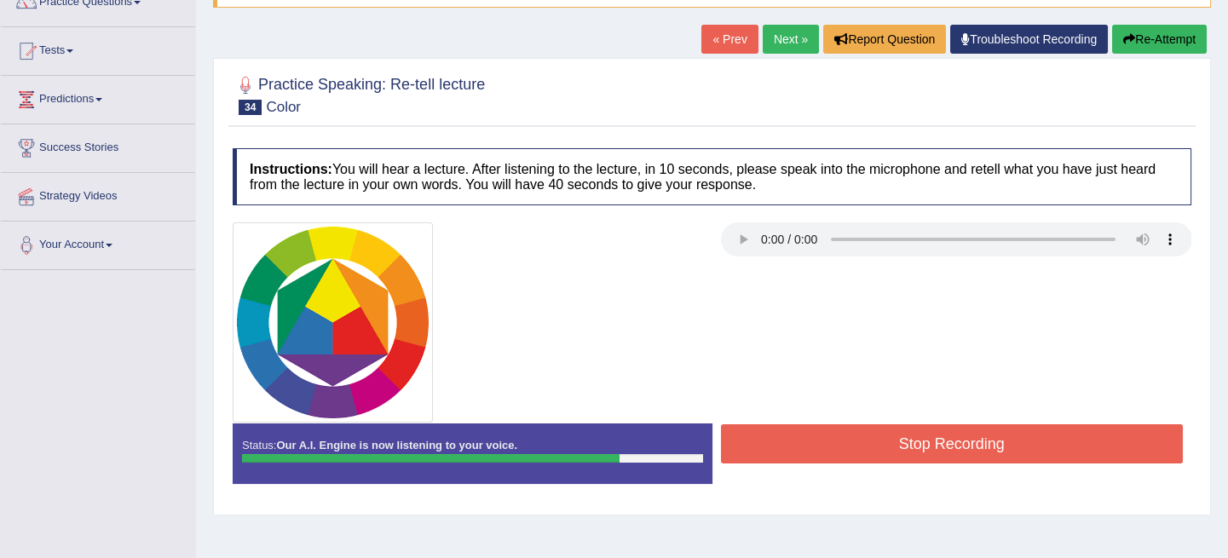
click at [940, 453] on button "Stop Recording" at bounding box center [952, 443] width 463 height 39
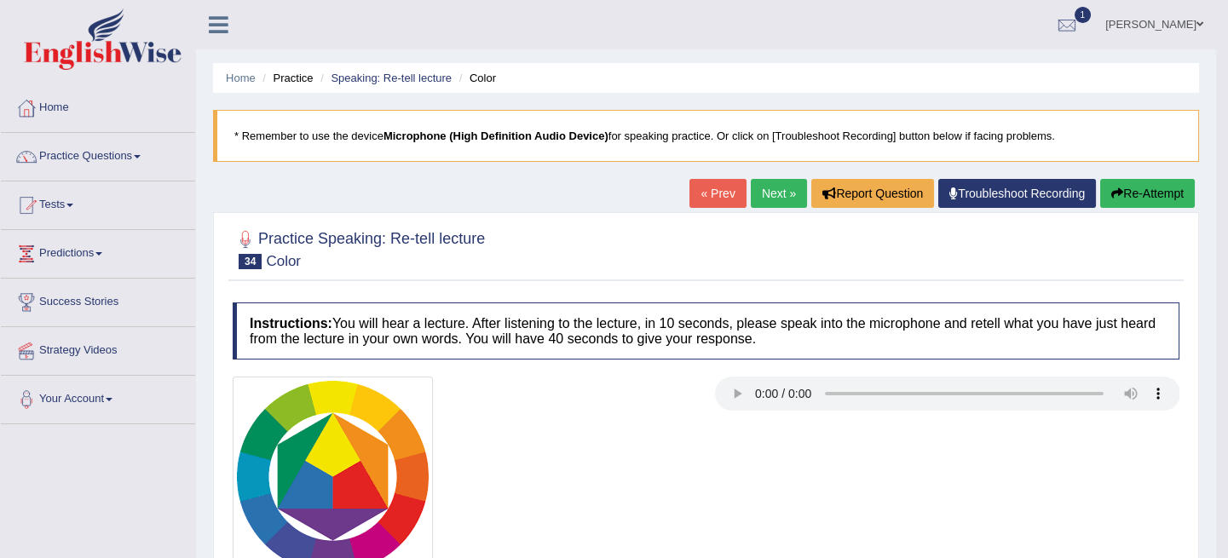
click at [764, 179] on link "Next »" at bounding box center [779, 193] width 56 height 29
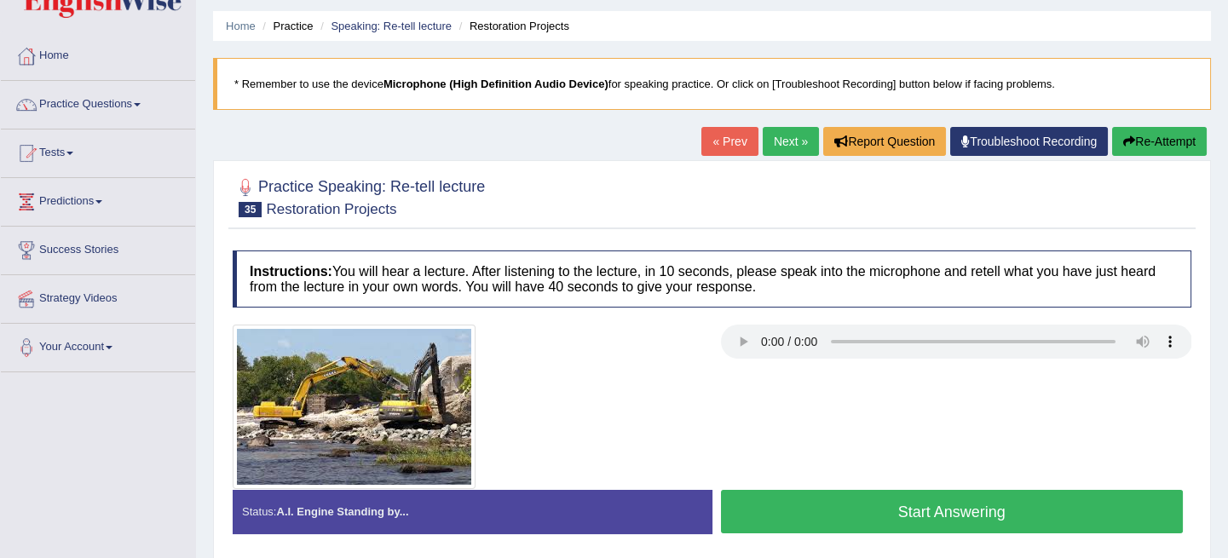
scroll to position [77, 0]
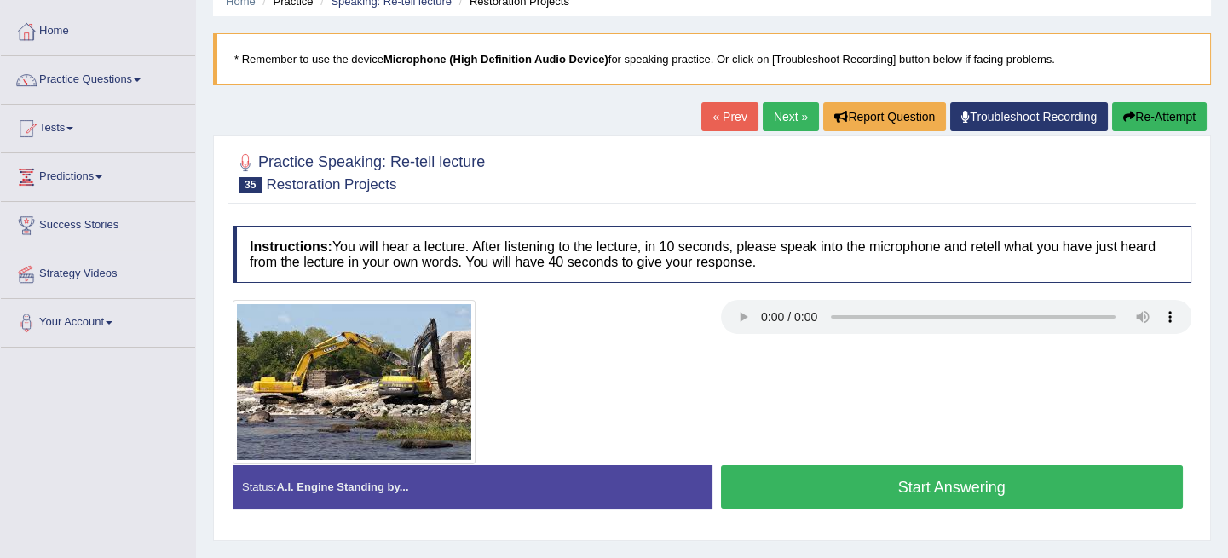
click at [961, 479] on button "Start Answering" at bounding box center [952, 486] width 463 height 43
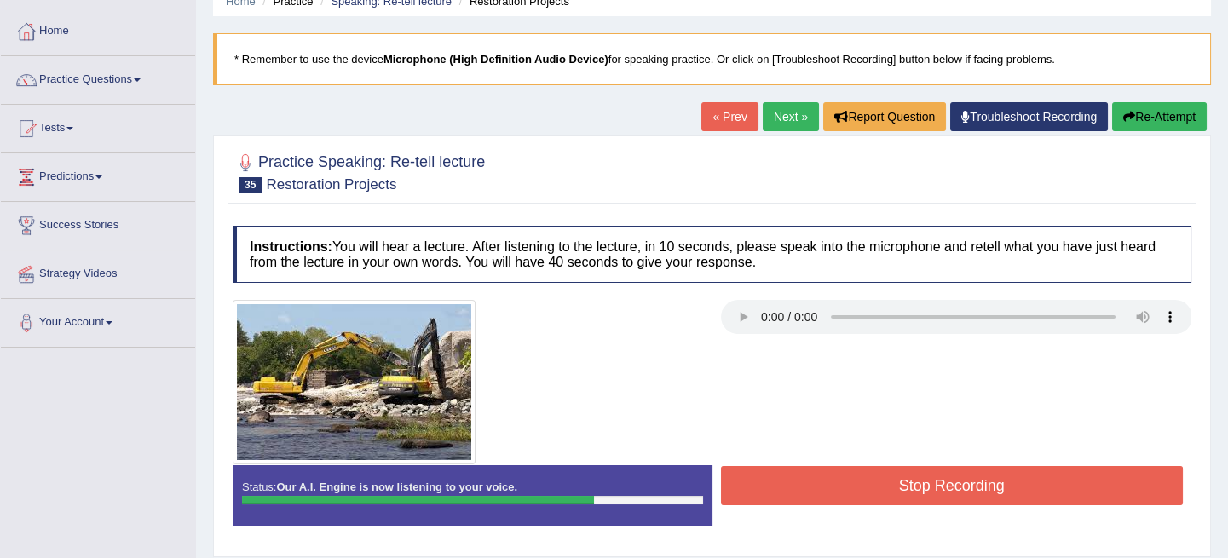
click at [890, 462] on div at bounding box center [712, 382] width 976 height 164
click at [887, 505] on div "Stop Recording" at bounding box center [952, 487] width 480 height 43
click at [890, 496] on button "Stop Recording" at bounding box center [952, 485] width 463 height 39
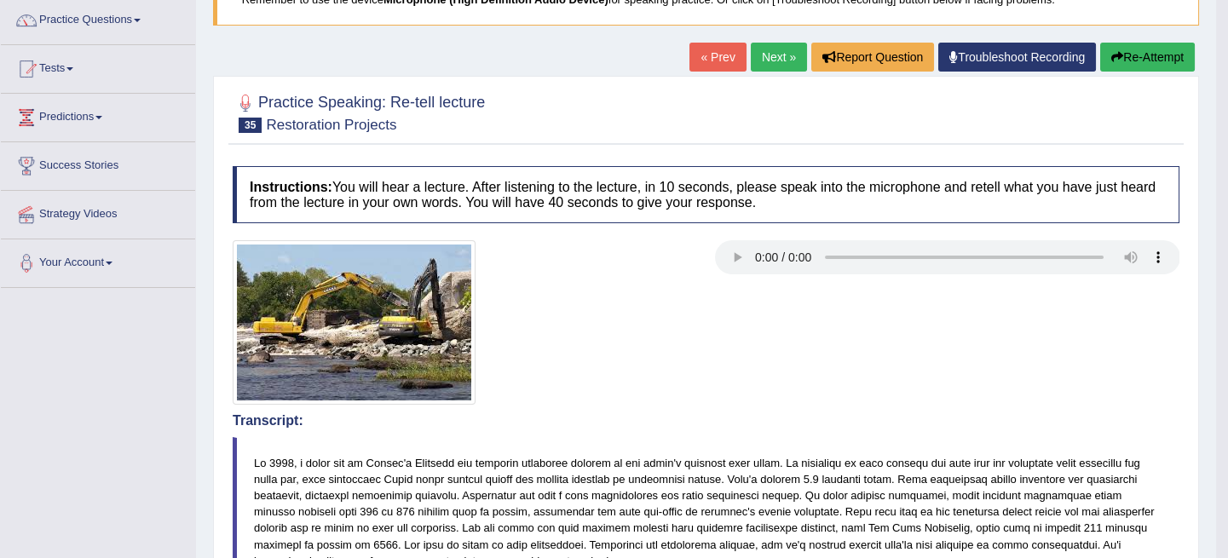
scroll to position [0, 0]
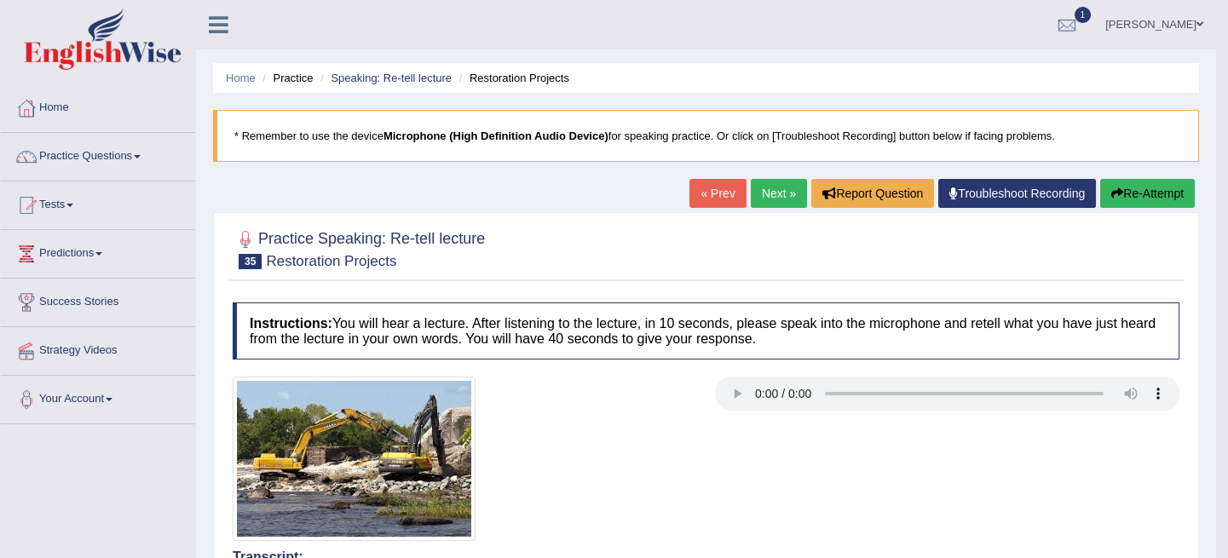
click at [775, 188] on link "Next »" at bounding box center [779, 193] width 56 height 29
